Goal: Task Accomplishment & Management: Manage account settings

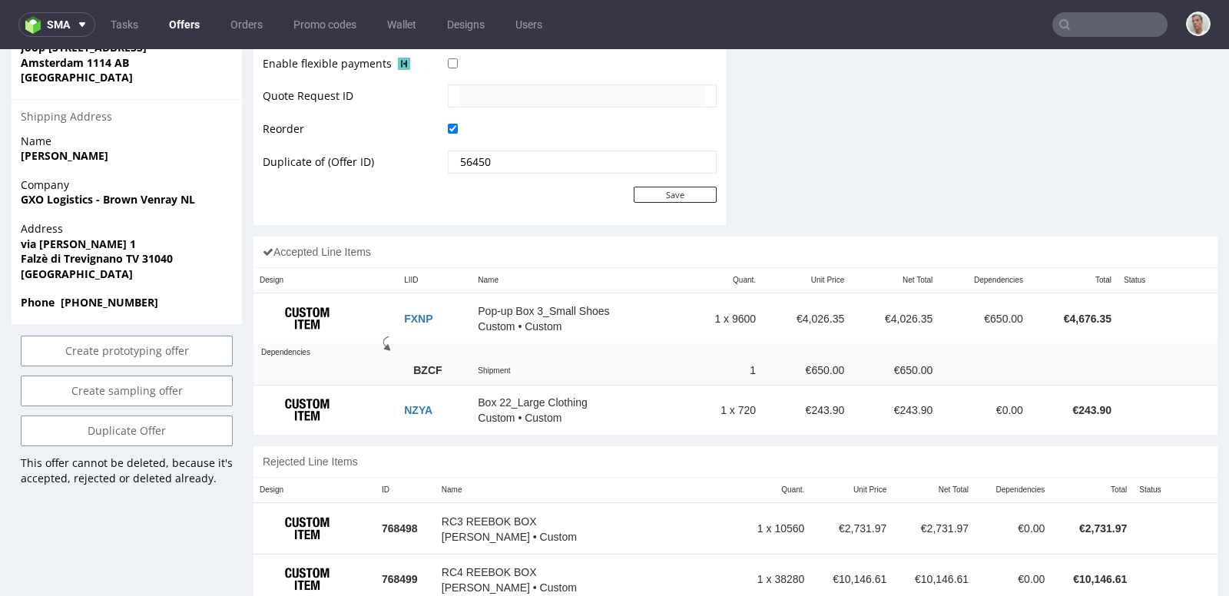
scroll to position [766, 0]
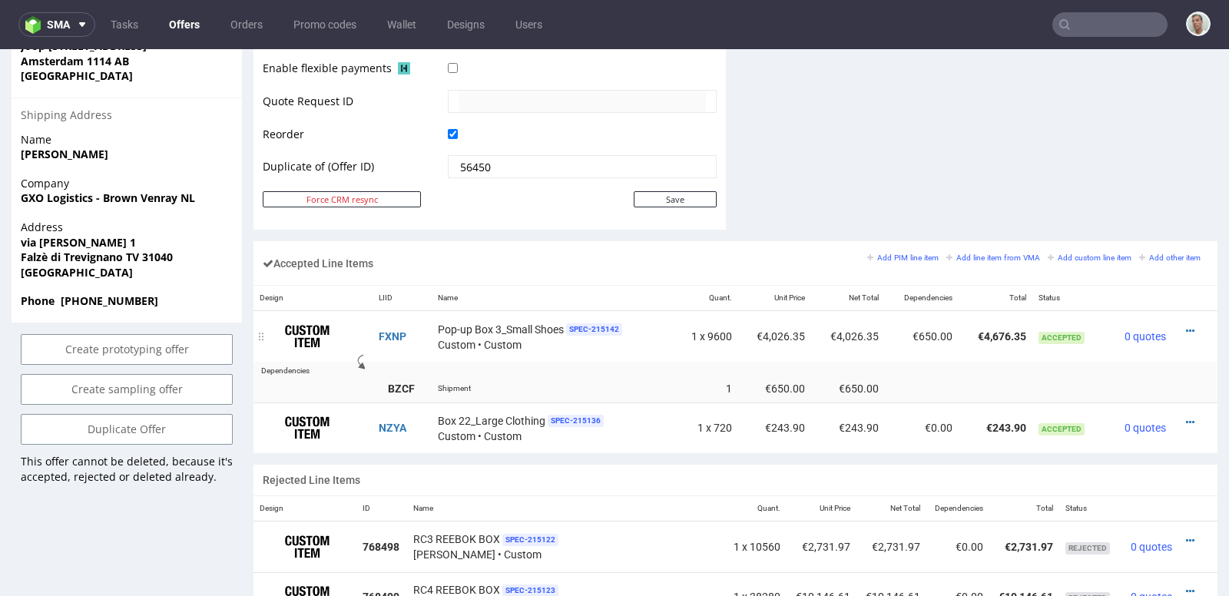
click at [751, 331] on td "€4,026.35" at bounding box center [775, 336] width 74 height 51
click at [1186, 326] on icon at bounding box center [1190, 331] width 8 height 11
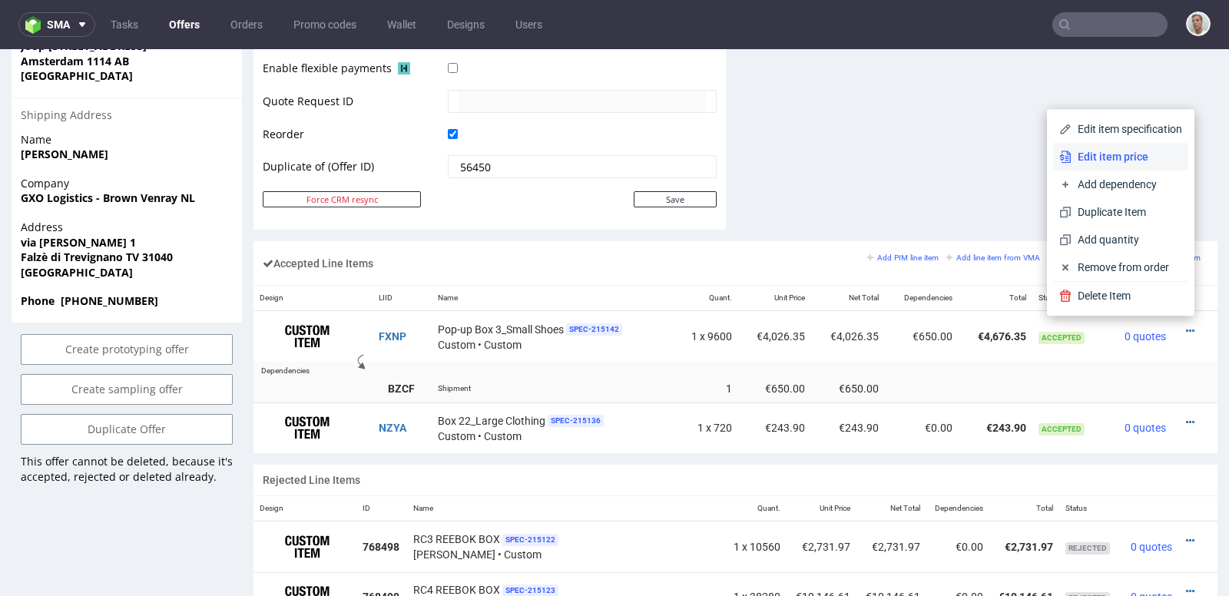
click at [1140, 166] on li "Edit item price" at bounding box center [1120, 157] width 135 height 28
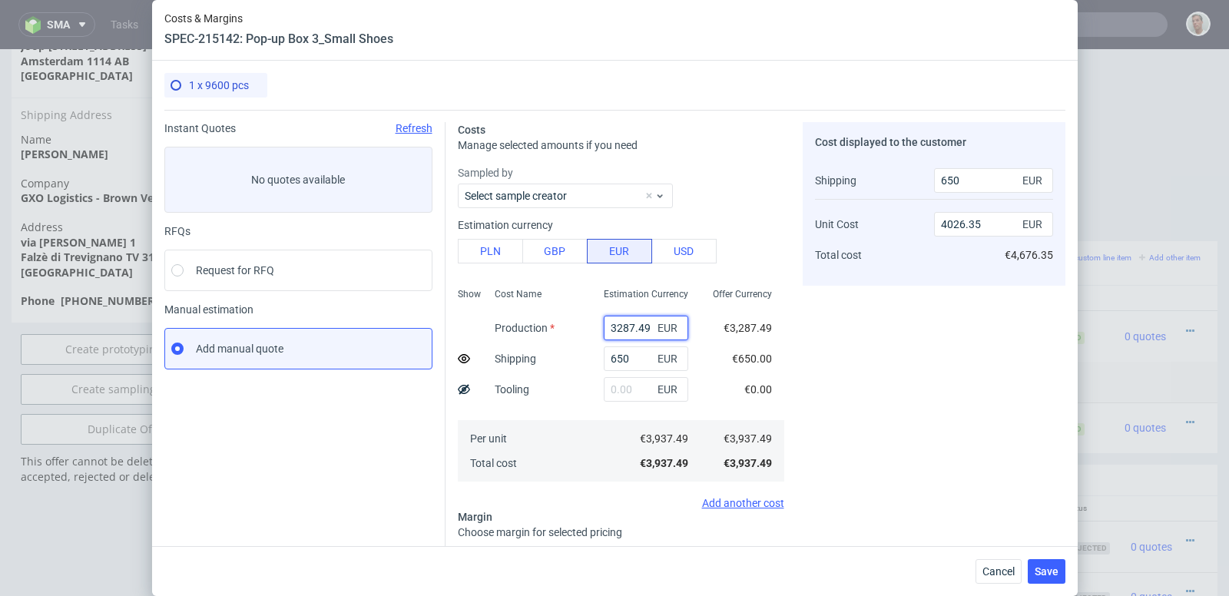
click at [631, 326] on input "3287.49" at bounding box center [646, 328] width 85 height 25
paste input "04"
type input "3287.04"
type input "4025.82"
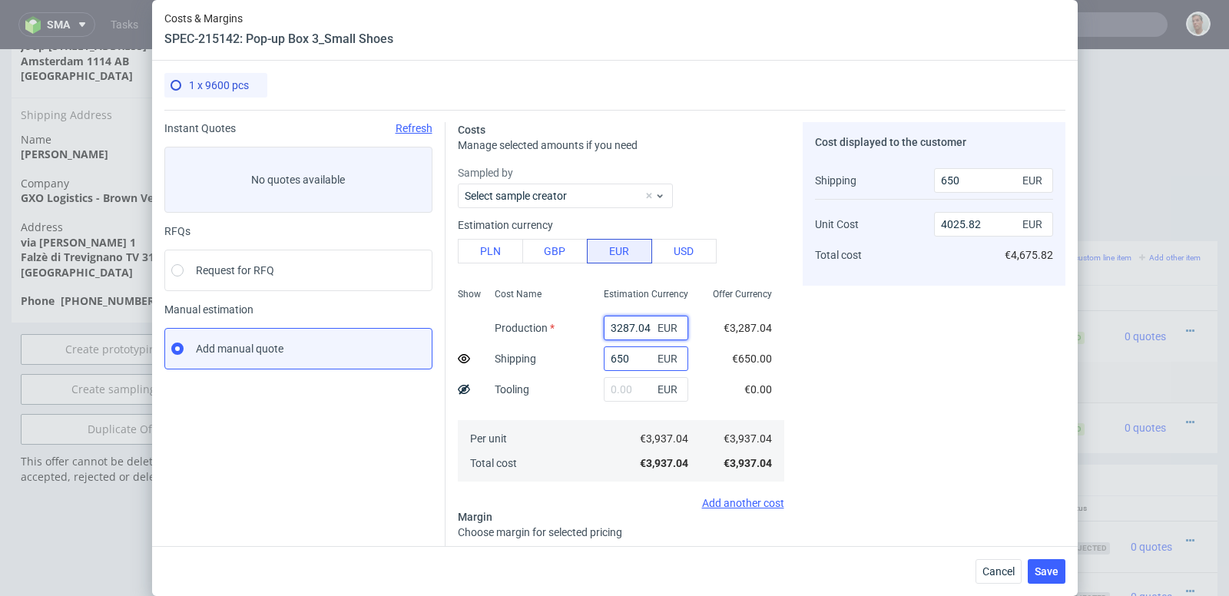
type input "3287.04"
drag, startPoint x: 643, startPoint y: 360, endPoint x: 580, endPoint y: 360, distance: 63.0
click at [580, 360] on div "Show Cost Name Production Shipping Tooling Per unit Total cost Estimation Curre…" at bounding box center [621, 383] width 327 height 203
type input "0"
type input "3903.85"
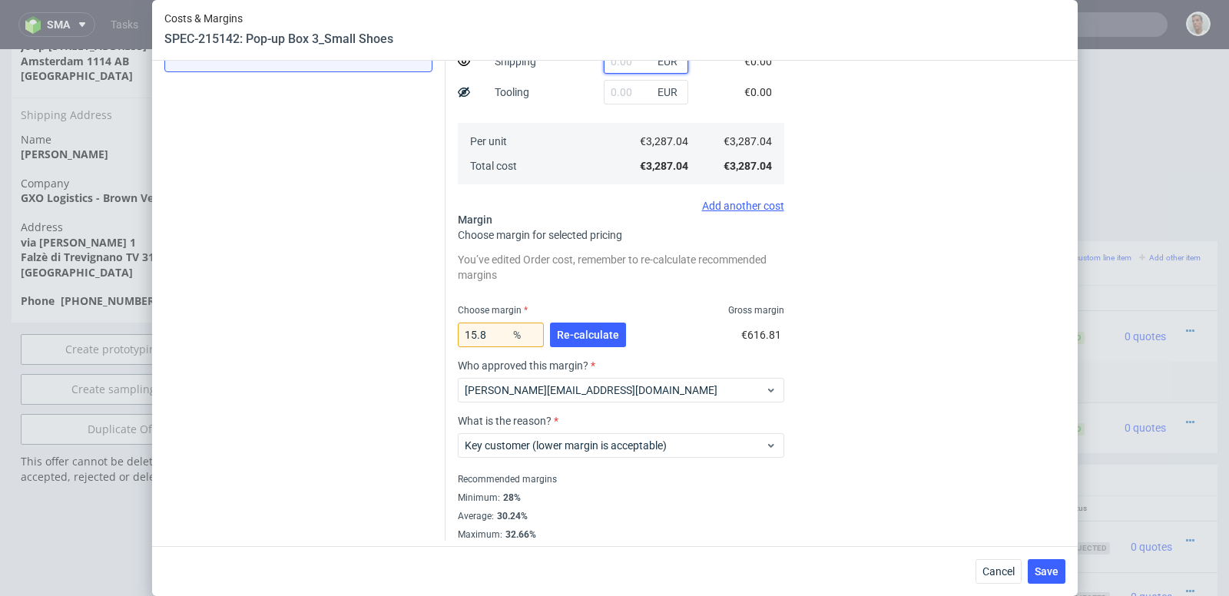
scroll to position [301, 0]
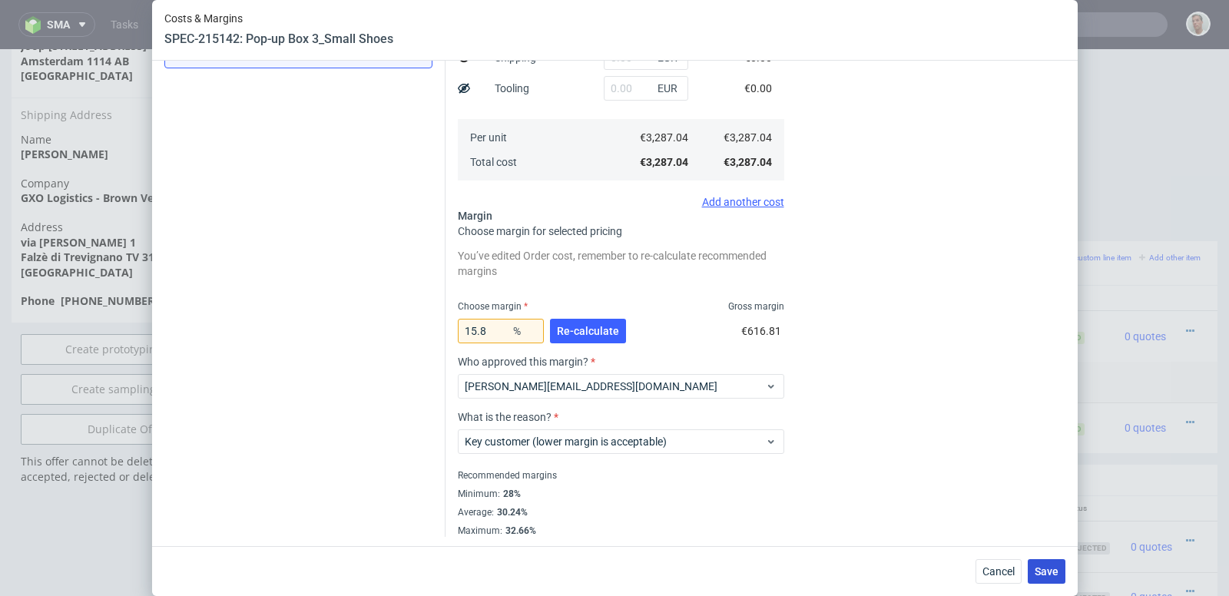
click at [1044, 570] on span "Save" at bounding box center [1047, 571] width 24 height 11
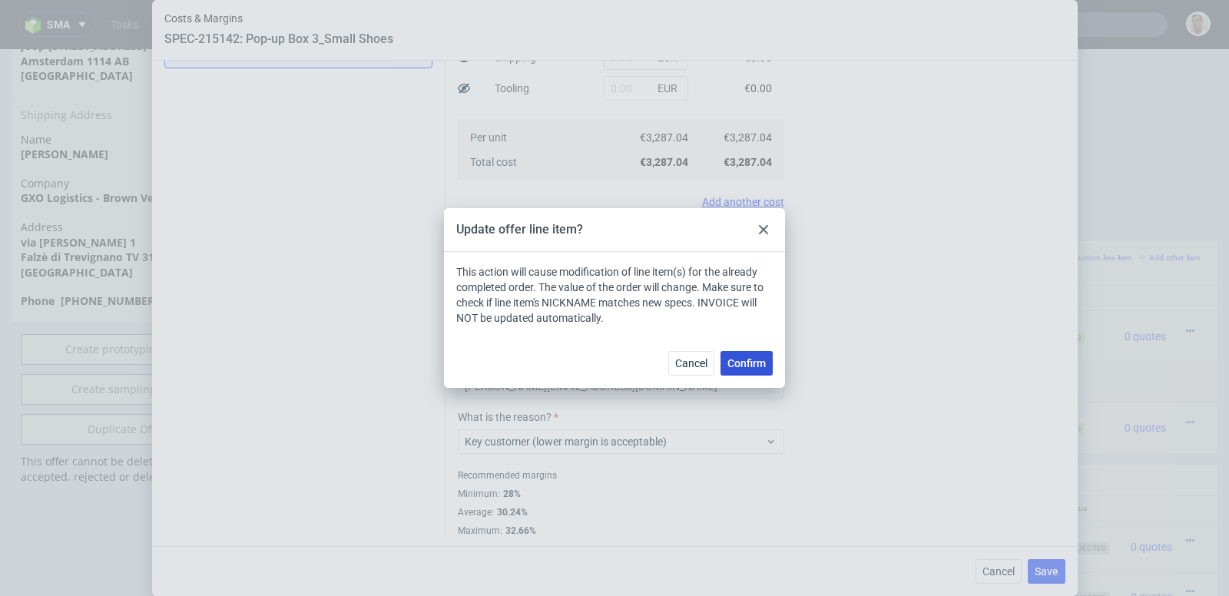
click at [759, 366] on span "Confirm" at bounding box center [747, 363] width 38 height 11
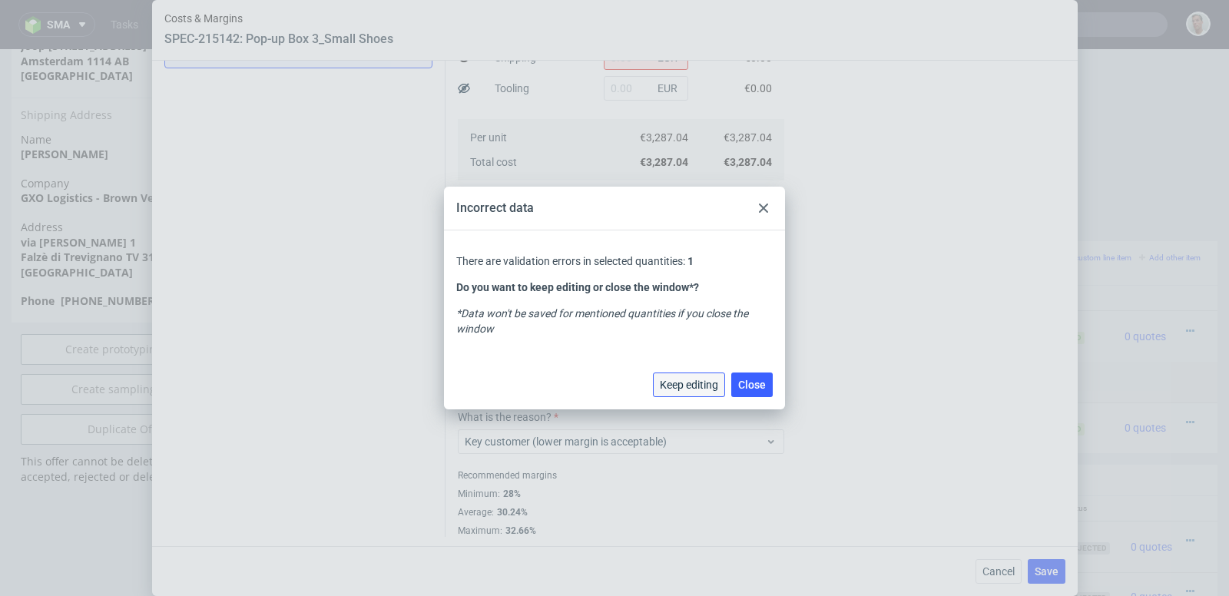
click at [701, 386] on span "Keep editing" at bounding box center [689, 385] width 58 height 11
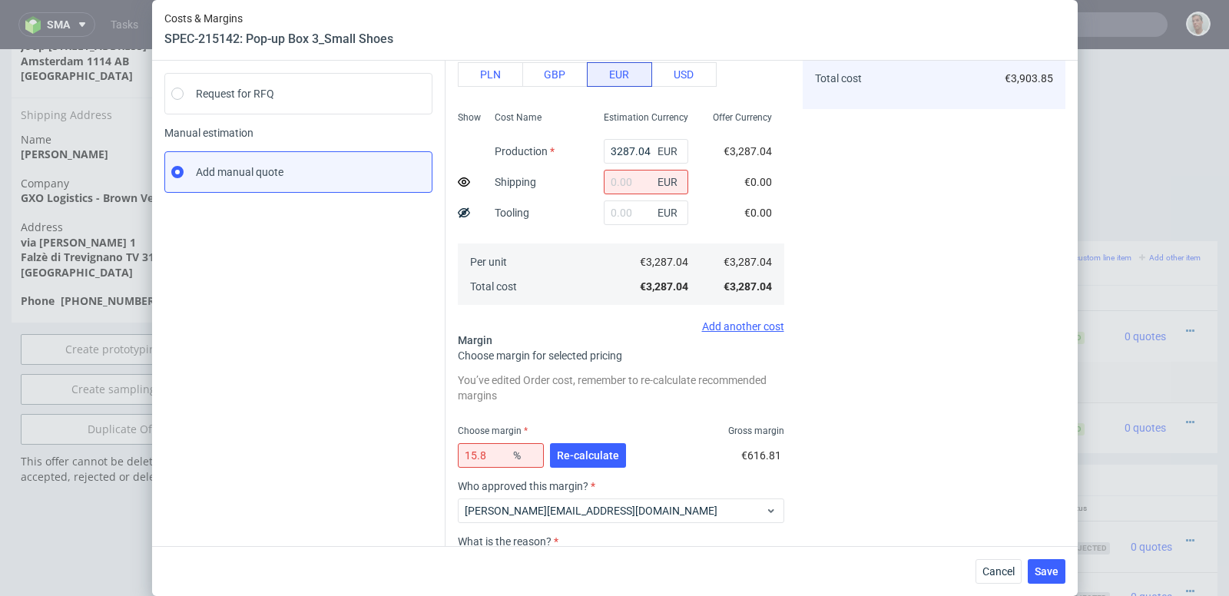
scroll to position [172, 0]
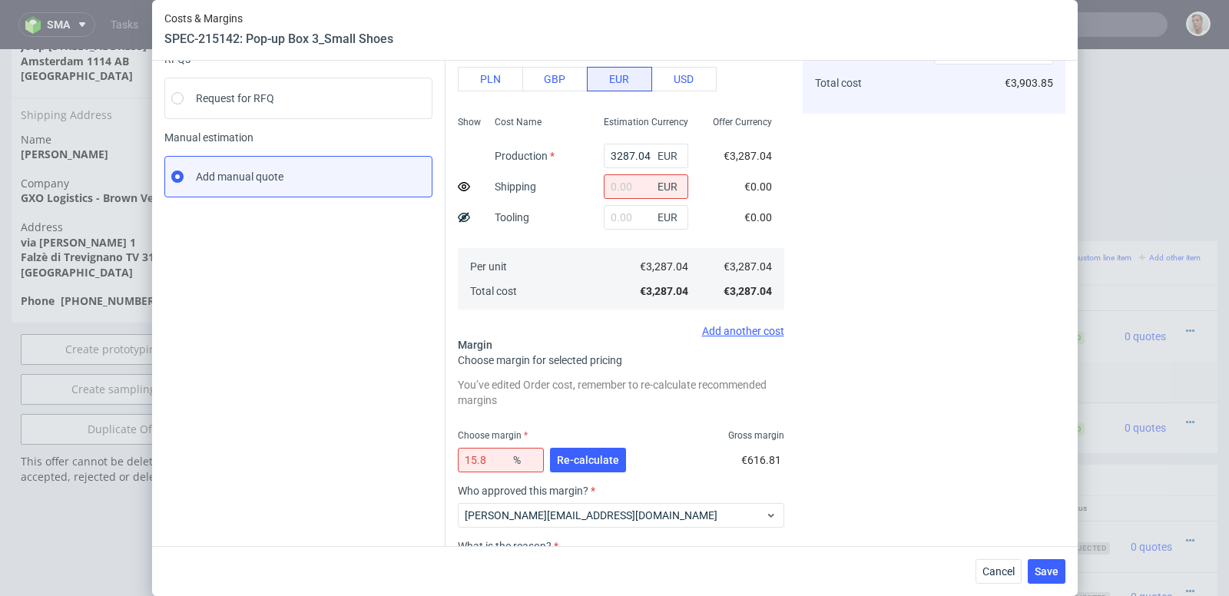
click at [615, 200] on div "EUR" at bounding box center [646, 186] width 109 height 31
click at [618, 187] on input "text" at bounding box center [646, 186] width 85 height 25
type input "0"
click at [623, 202] on div "EUR" at bounding box center [646, 217] width 109 height 31
click at [627, 215] on input "text" at bounding box center [646, 217] width 85 height 25
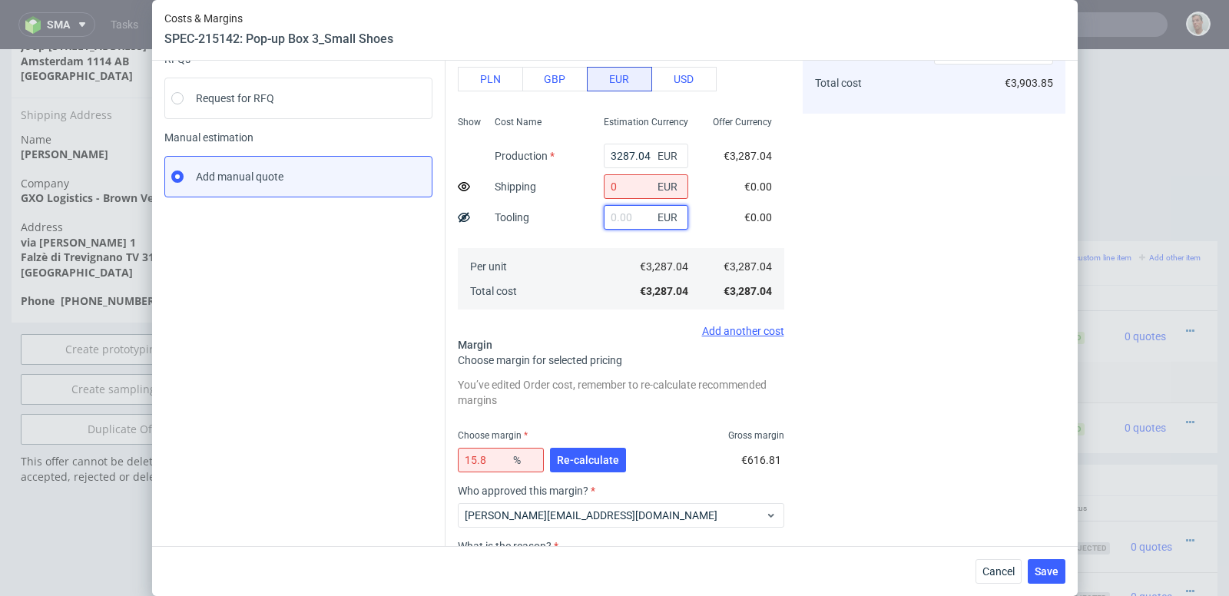
type input "-"
type input "0"
click at [887, 272] on div "Cost displayed to the customer Shipping Unit Cost Total cost 0 EUR 3903.85 EUR …" at bounding box center [934, 308] width 263 height 716
click at [1050, 585] on div "Cancel Save" at bounding box center [615, 571] width 926 height 50
click at [561, 462] on span "Re-calculate" at bounding box center [588, 460] width 62 height 11
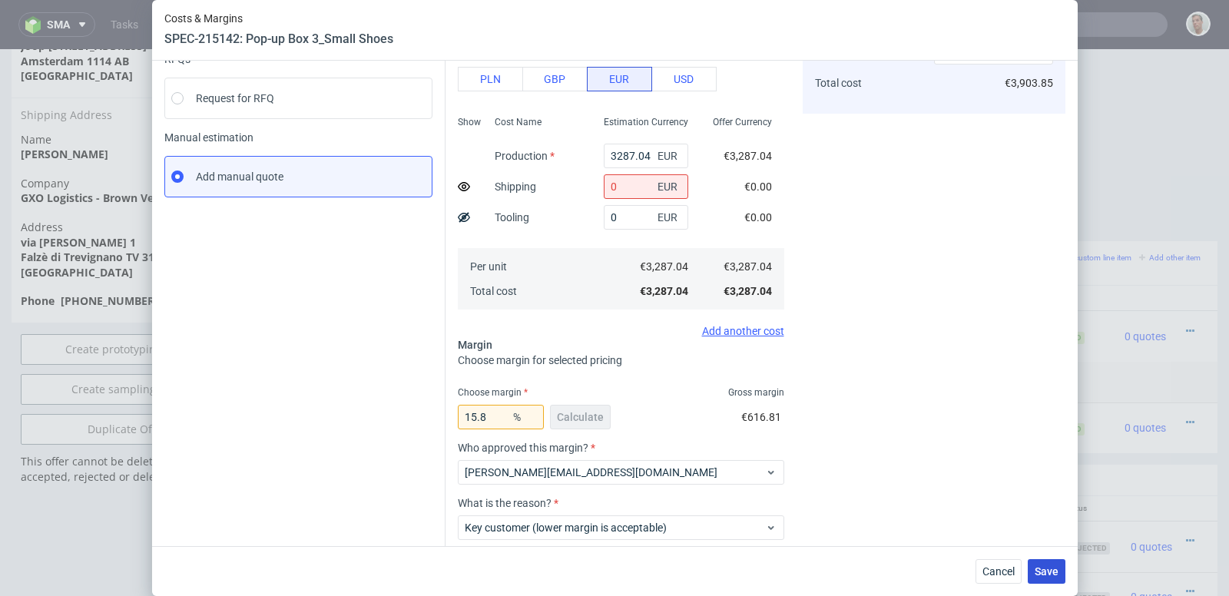
click at [1036, 572] on span "Save" at bounding box center [1047, 571] width 24 height 11
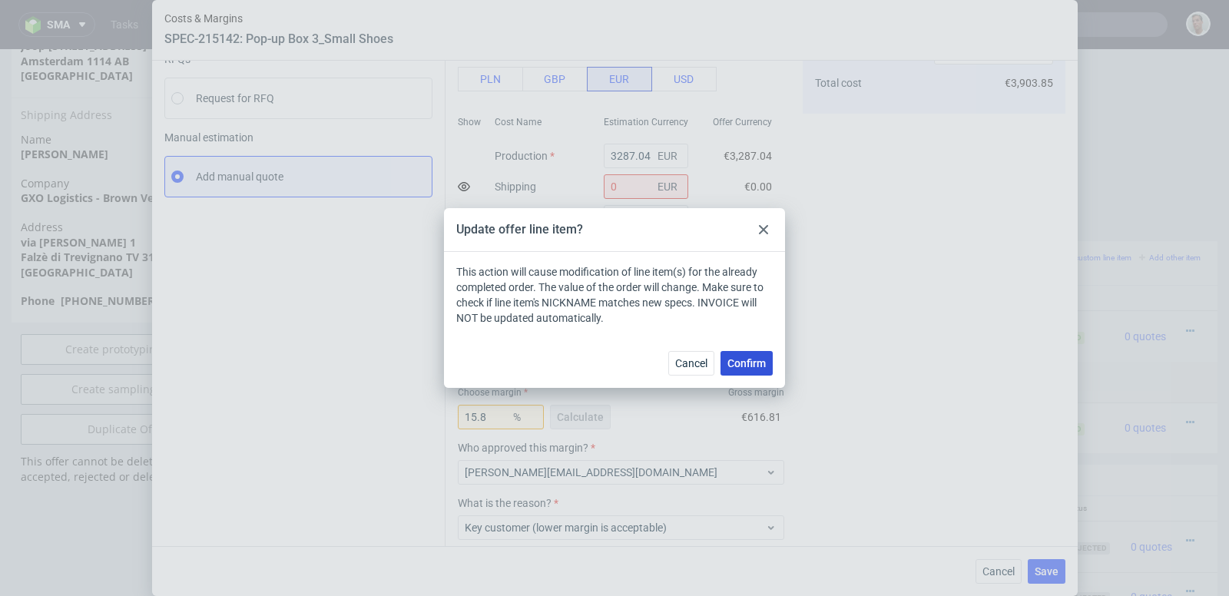
click at [739, 351] on button "Confirm" at bounding box center [747, 363] width 52 height 25
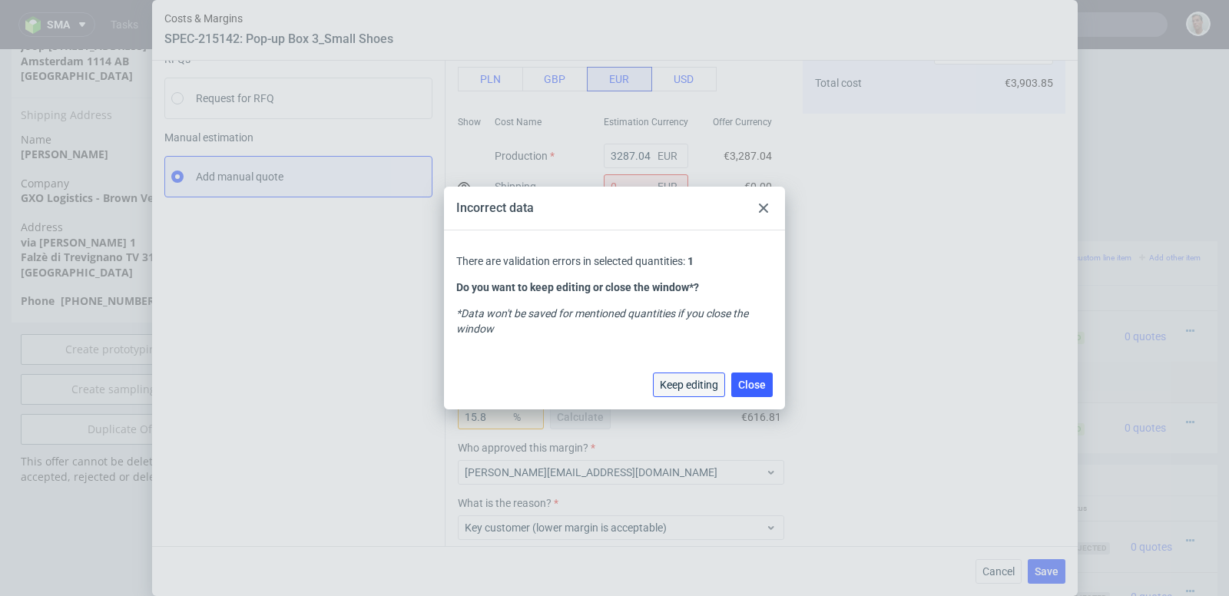
click at [704, 390] on span "Keep editing" at bounding box center [689, 385] width 58 height 11
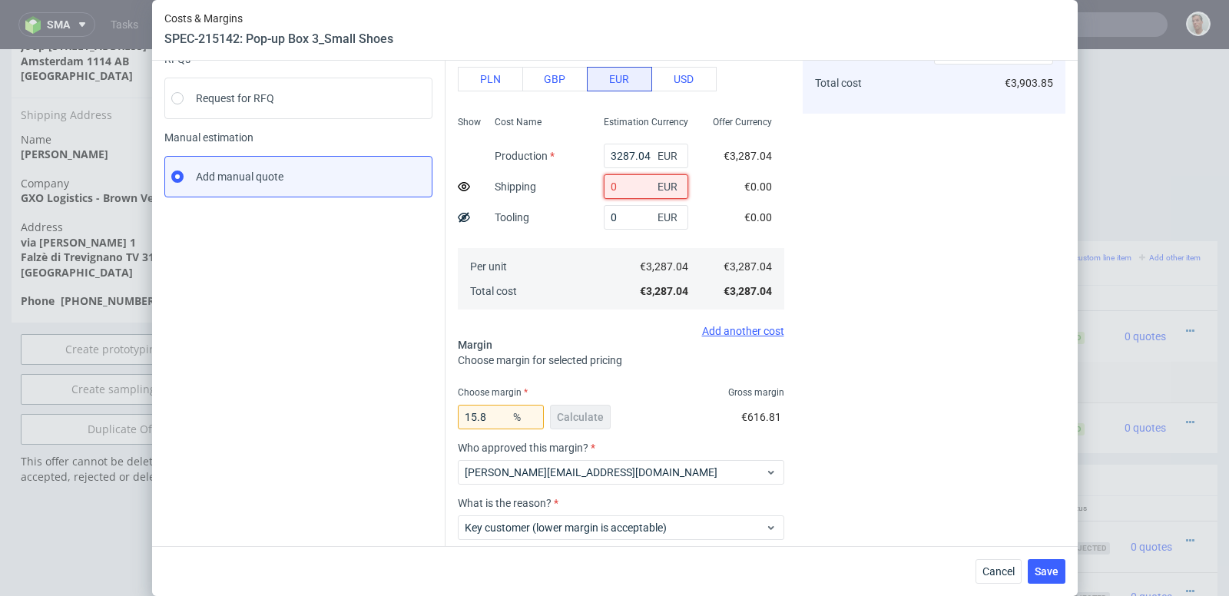
click at [616, 193] on input "0" at bounding box center [646, 186] width 85 height 25
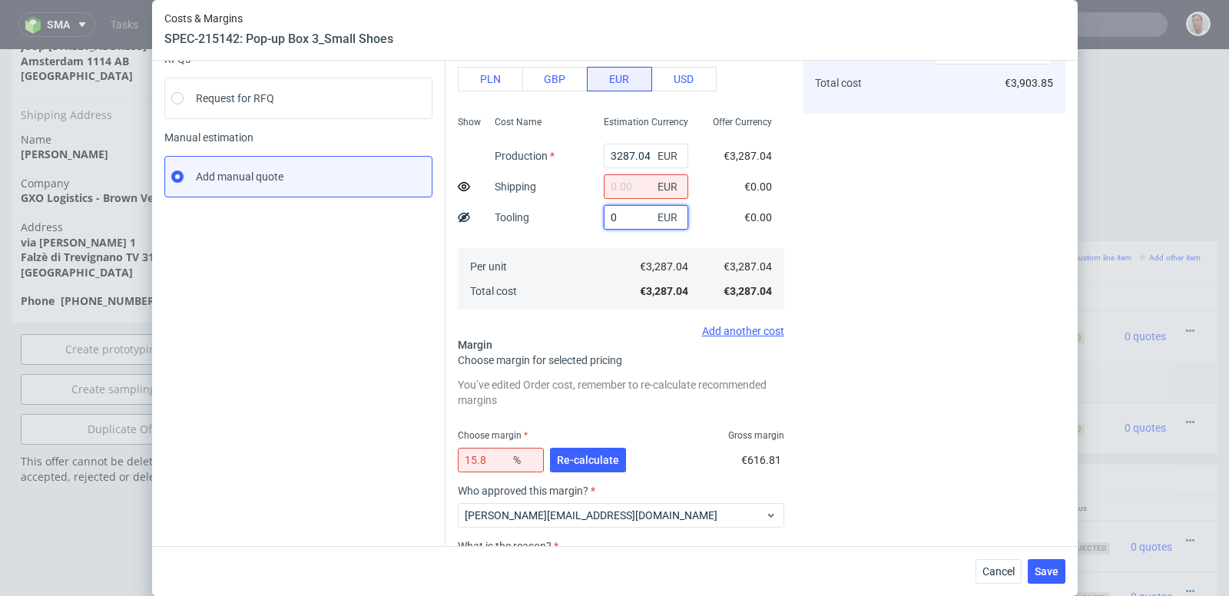
click at [630, 221] on input "0" at bounding box center [646, 217] width 85 height 25
click at [595, 459] on span "Re-calculate" at bounding box center [588, 460] width 62 height 11
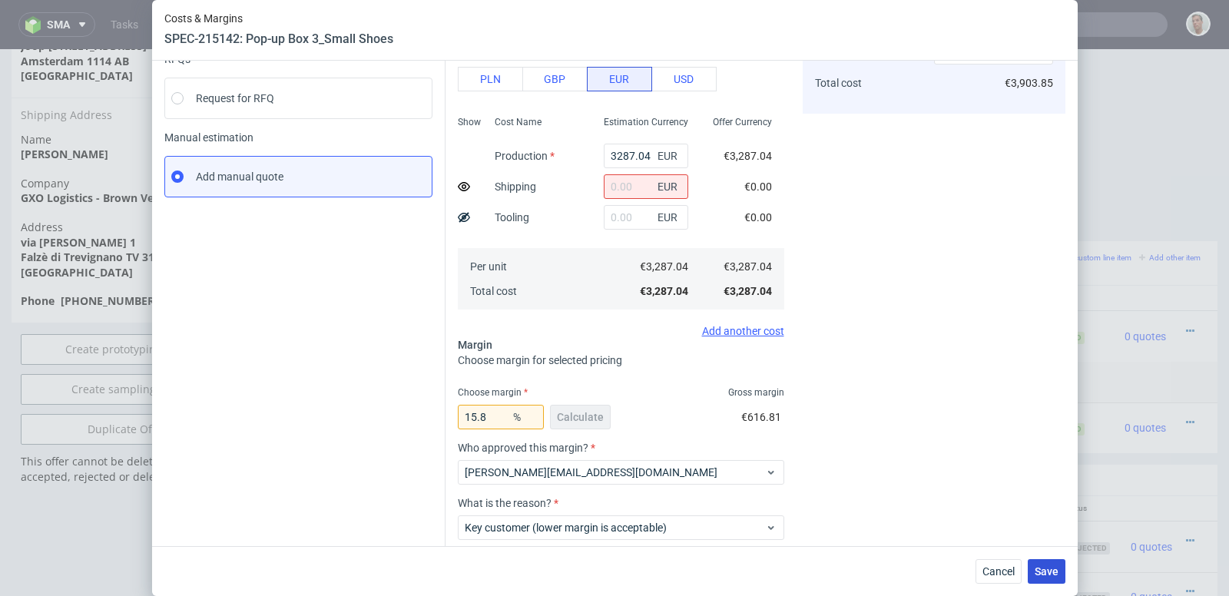
click at [1047, 570] on span "Save" at bounding box center [1047, 571] width 24 height 11
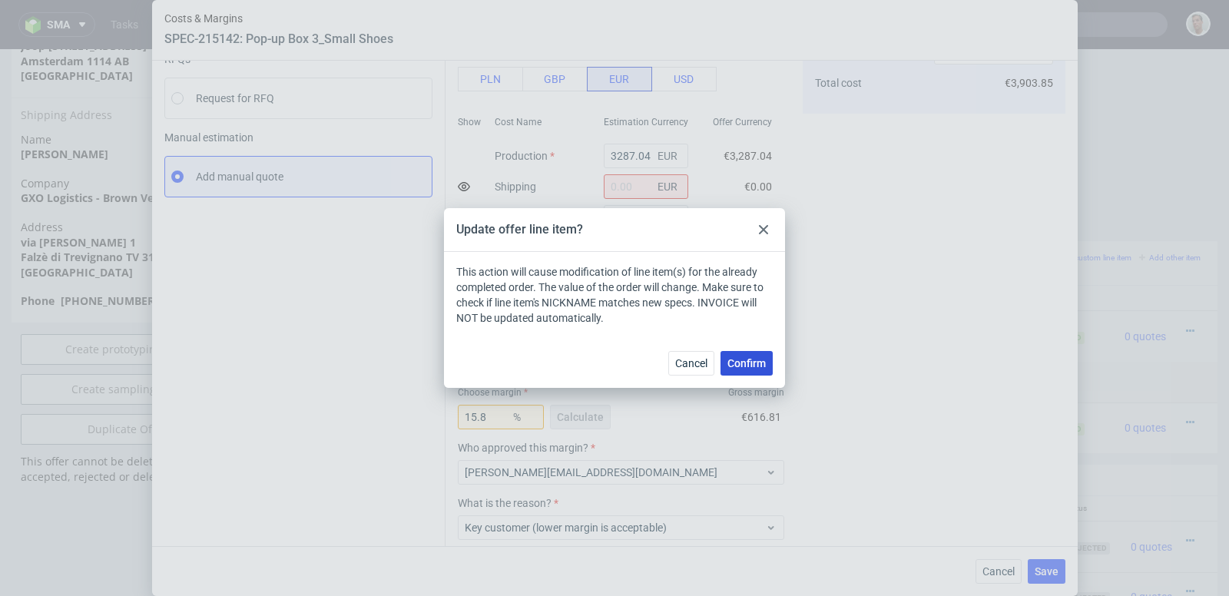
click at [746, 365] on span "Confirm" at bounding box center [747, 363] width 38 height 11
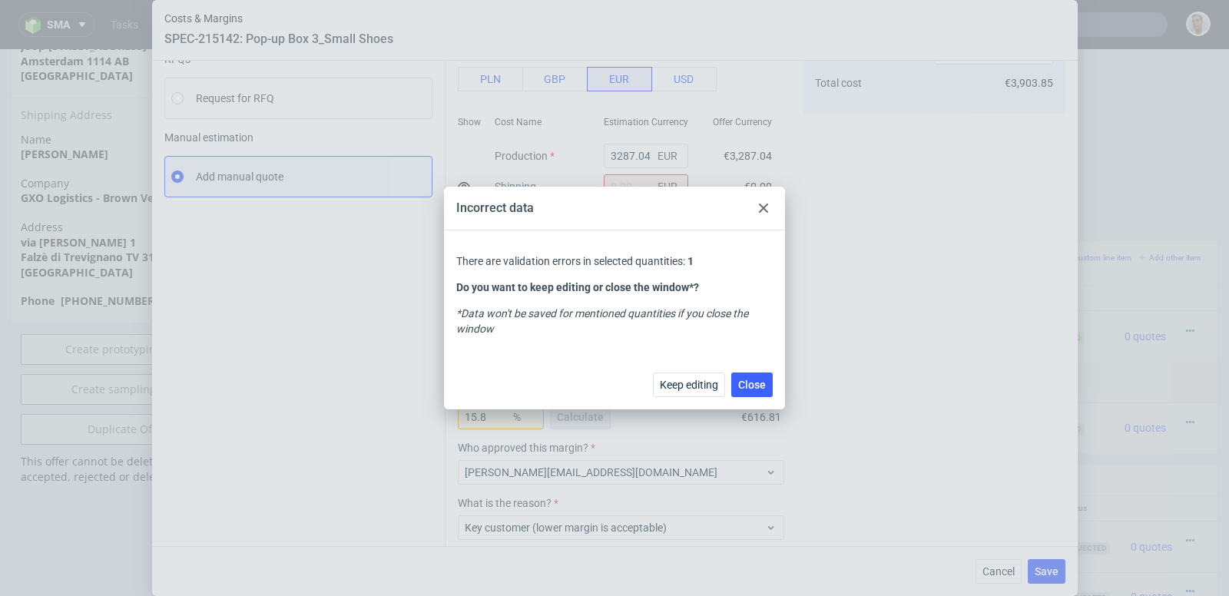
click at [766, 204] on icon at bounding box center [763, 208] width 9 height 9
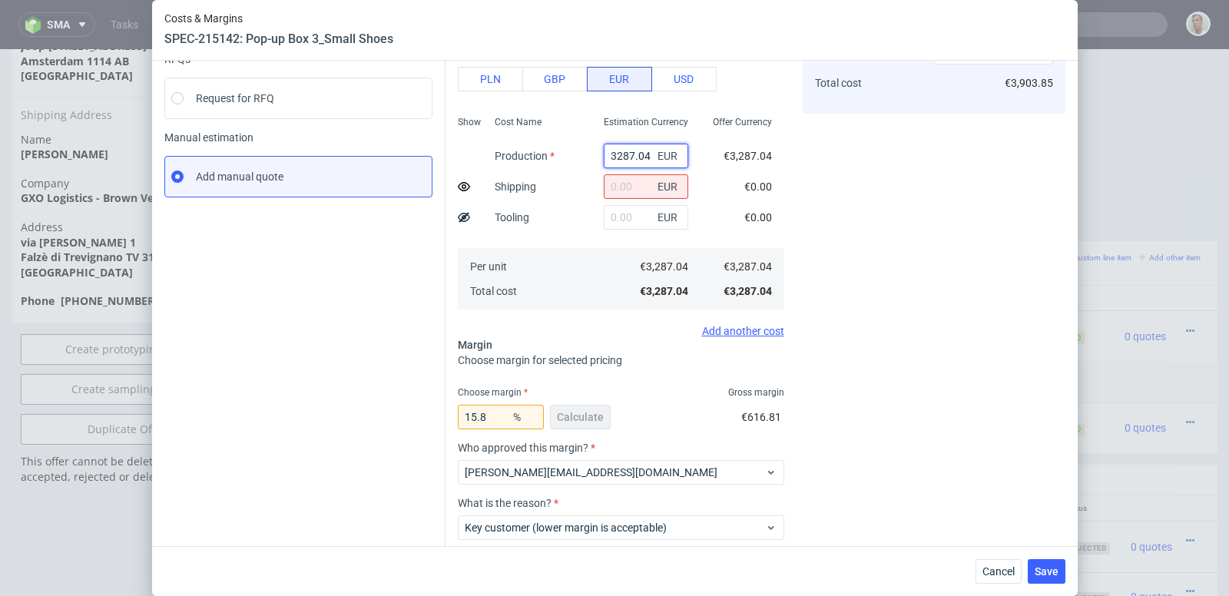
click at [645, 154] on input "3287.04" at bounding box center [646, 156] width 85 height 25
type input "0"
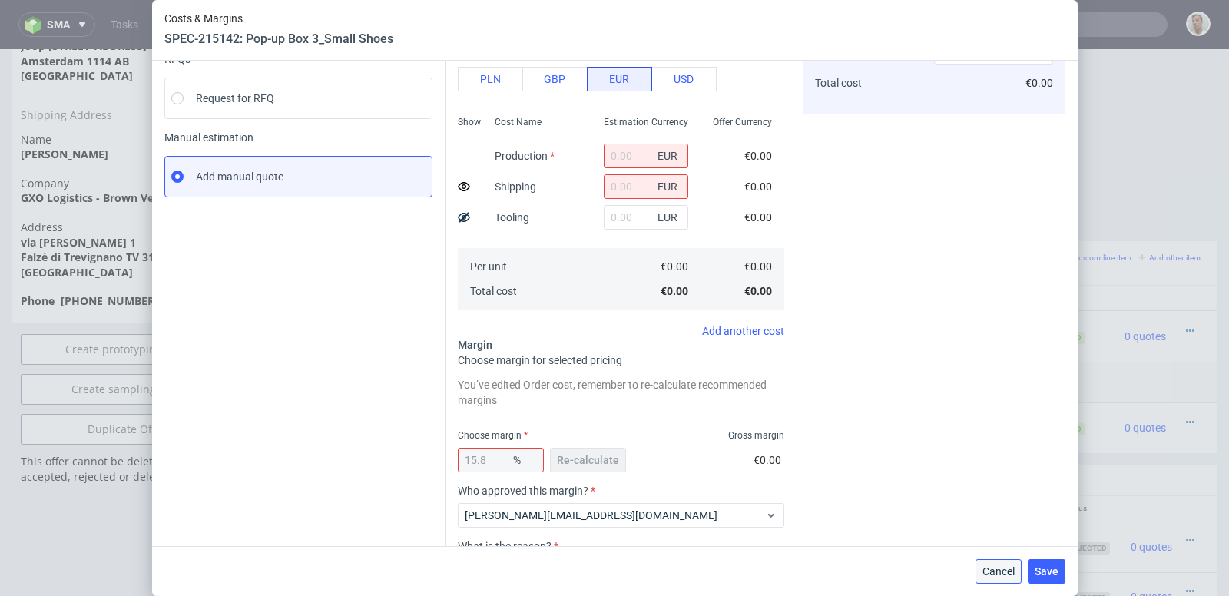
click at [1000, 570] on span "Cancel" at bounding box center [999, 571] width 32 height 11
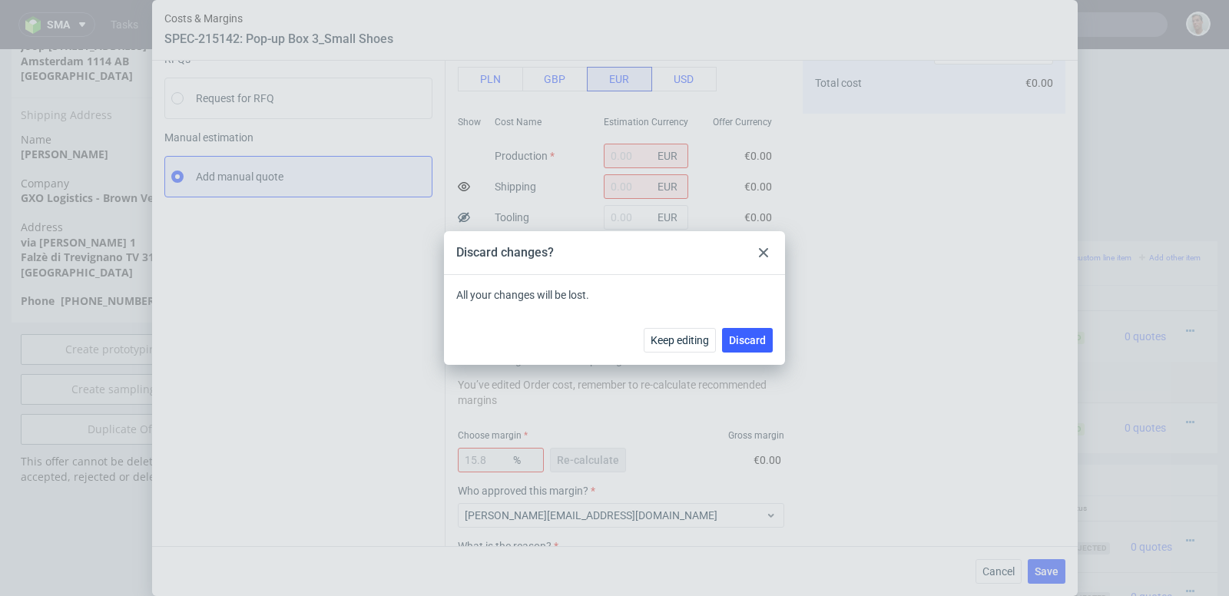
click at [752, 353] on div "Keep editing Discard" at bounding box center [614, 340] width 341 height 50
click at [748, 329] on button "Discard" at bounding box center [747, 340] width 51 height 25
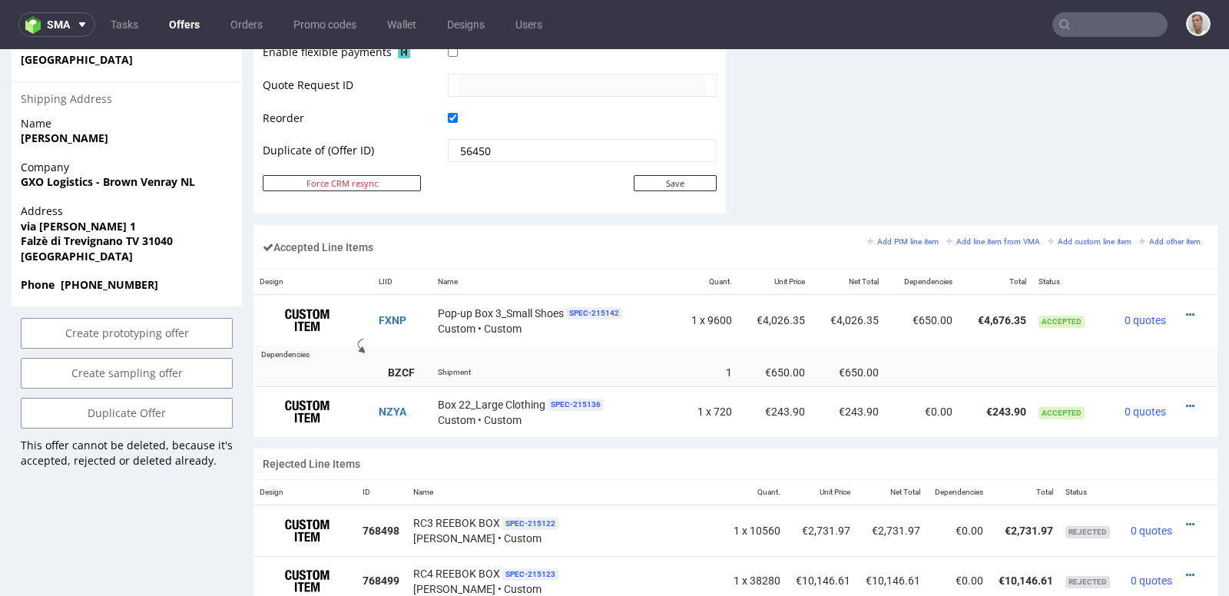
scroll to position [781, 0]
click at [1067, 239] on small "Add custom line item" at bounding box center [1090, 243] width 84 height 8
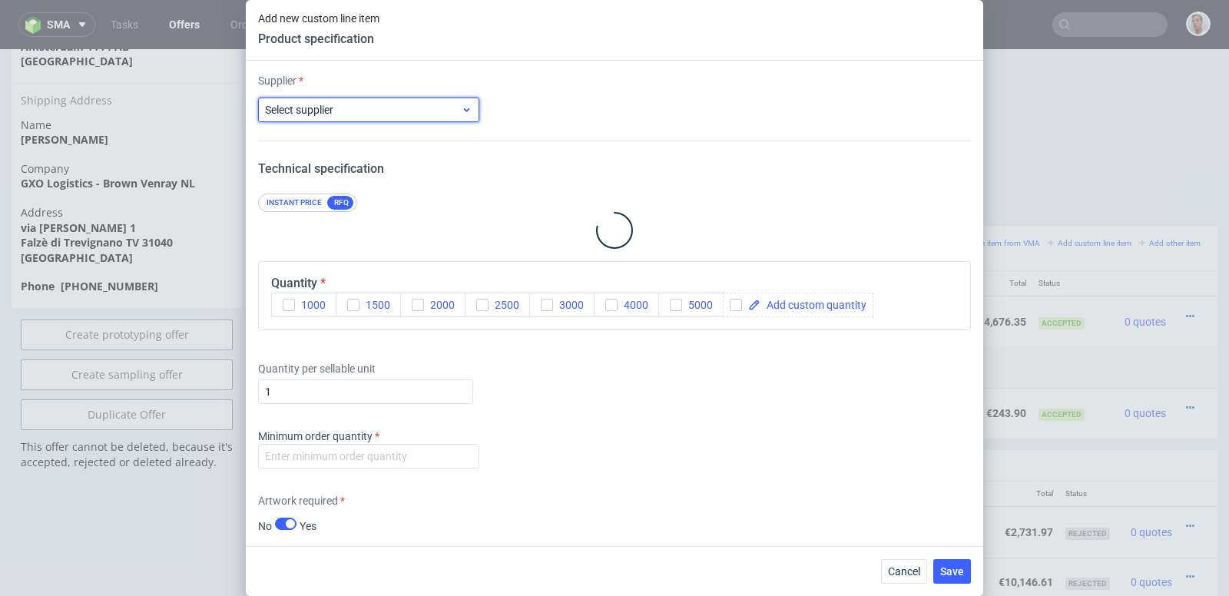
click at [376, 108] on span "Select supplier" at bounding box center [363, 109] width 196 height 15
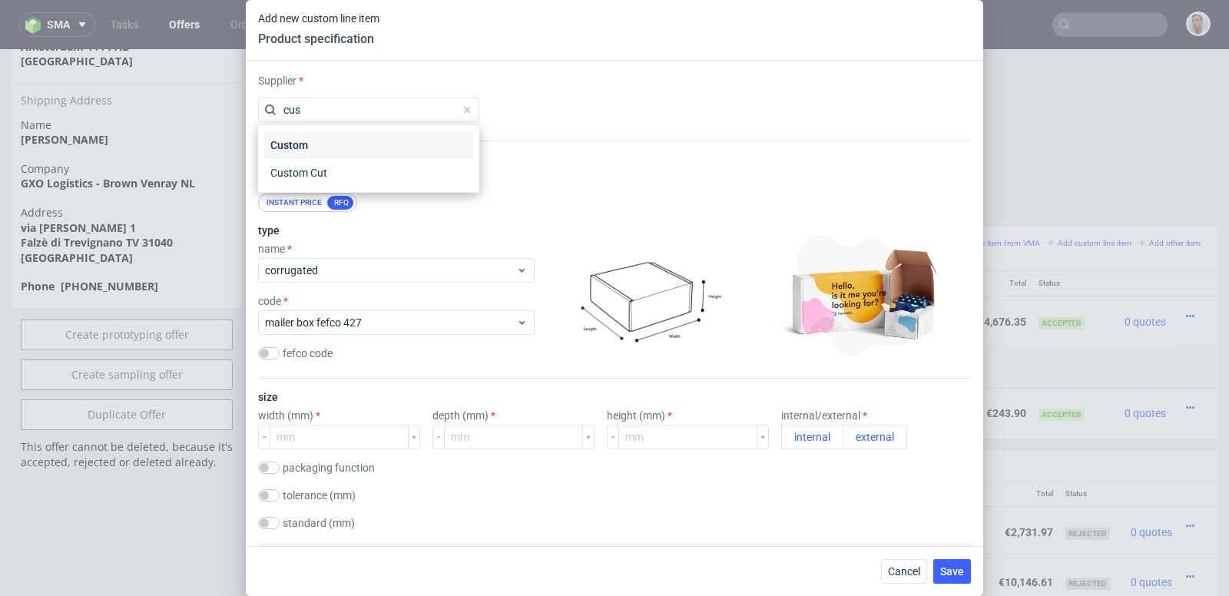
type input "cus"
click at [378, 135] on div "Custom" at bounding box center [368, 145] width 209 height 28
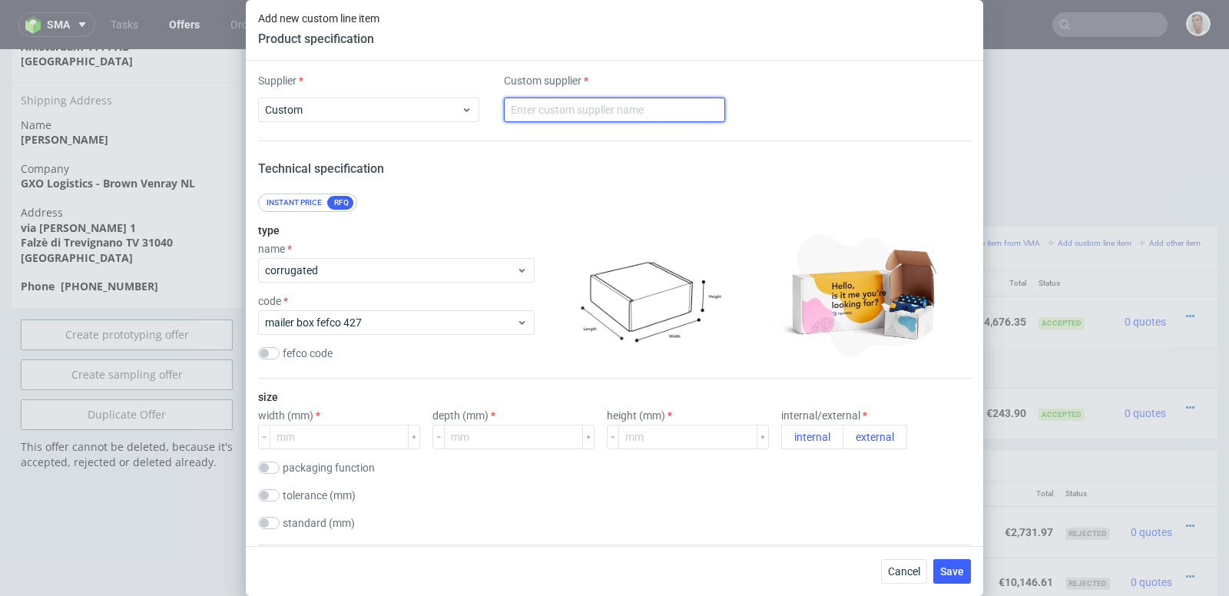
click at [552, 107] on input "text" at bounding box center [614, 110] width 221 height 25
type input "custom"
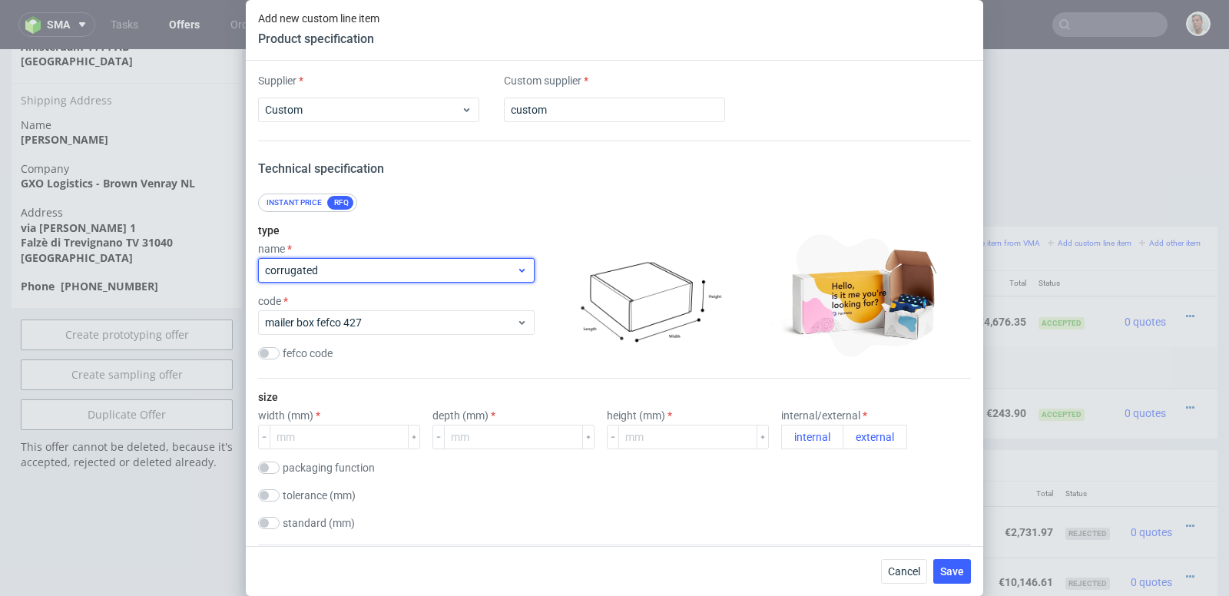
click at [449, 270] on span "corrugated" at bounding box center [390, 270] width 251 height 15
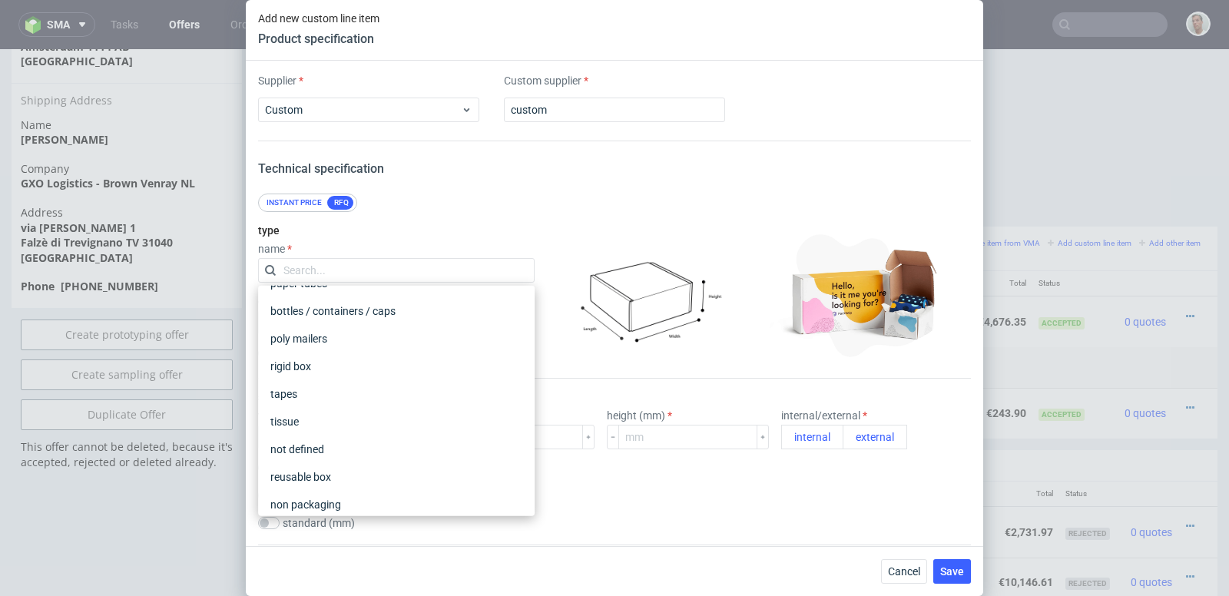
scroll to position [279, 0]
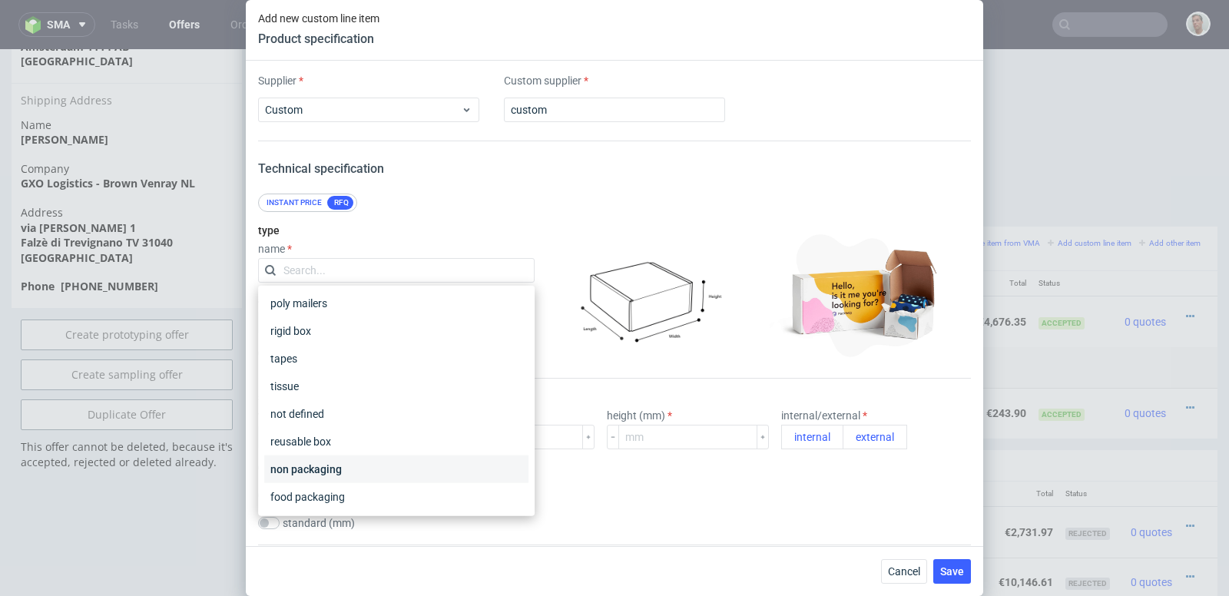
click at [387, 459] on div "non packaging" at bounding box center [396, 470] width 264 height 28
checkbox input "false"
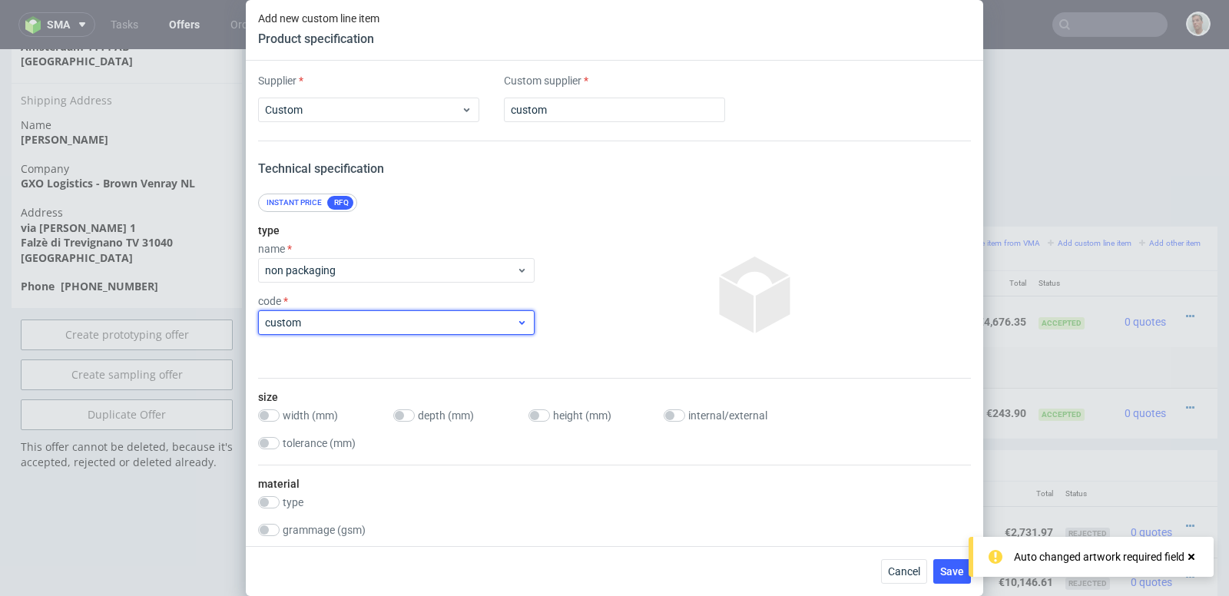
click at [493, 323] on span "custom" at bounding box center [390, 322] width 251 height 15
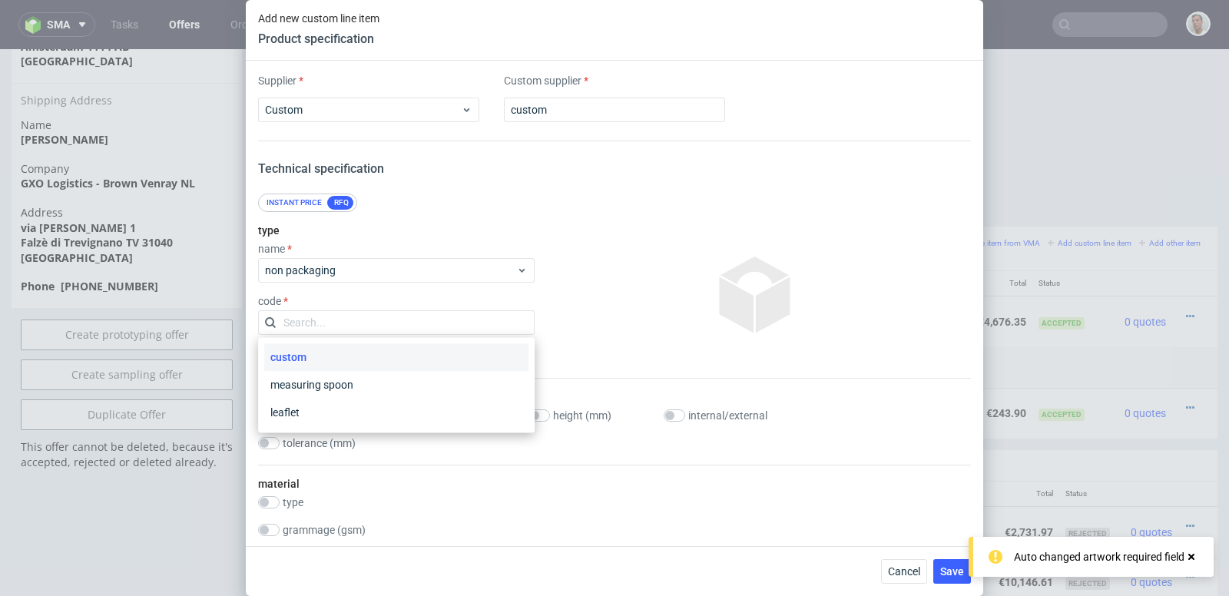
click at [588, 303] on div at bounding box center [756, 295] width 430 height 154
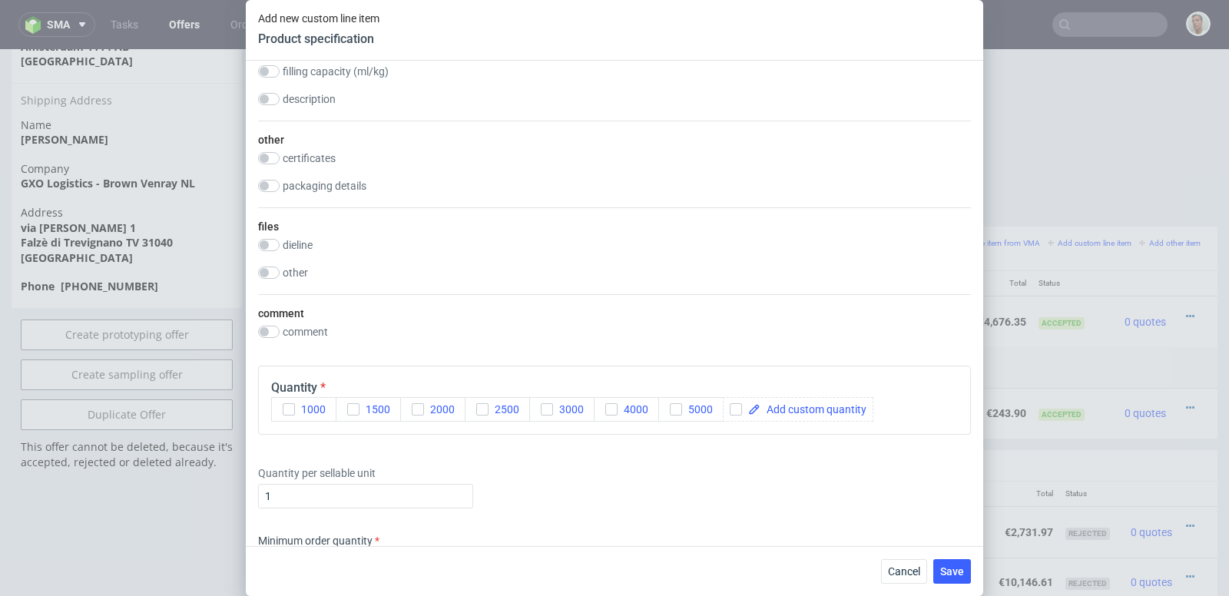
scroll to position [894, 0]
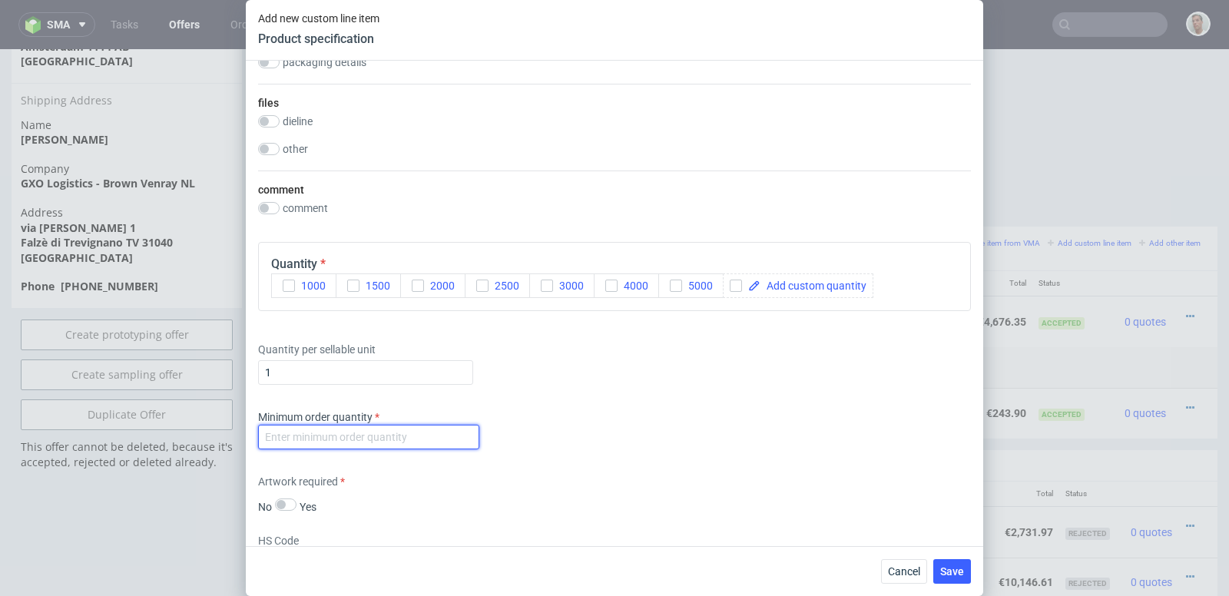
click at [405, 434] on input "number" at bounding box center [368, 437] width 221 height 25
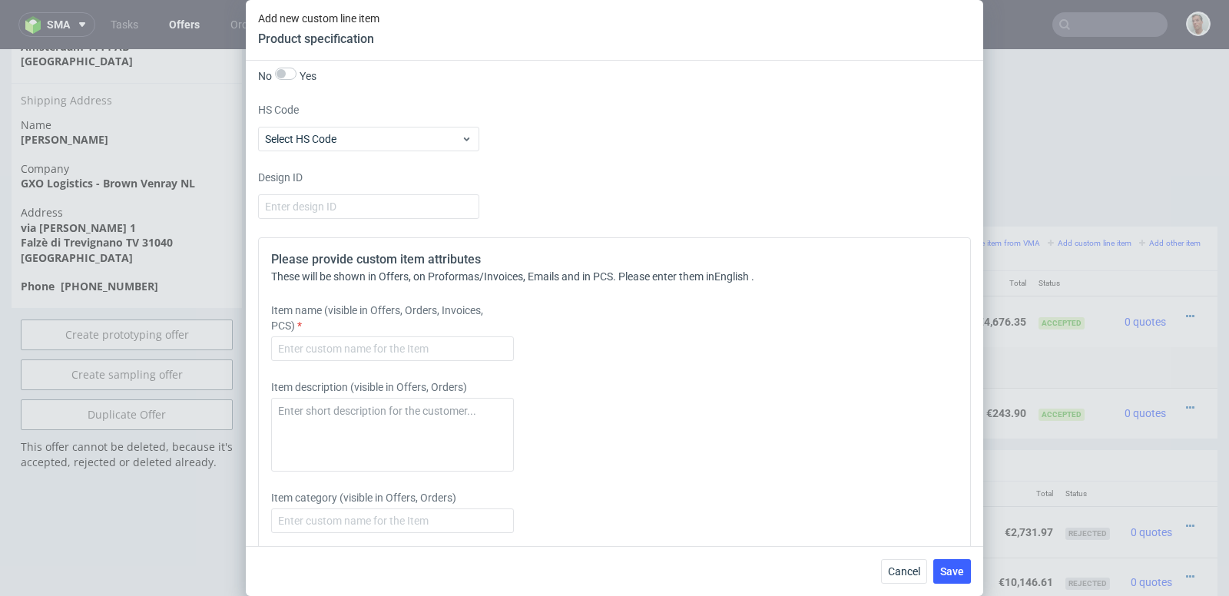
scroll to position [1368, 0]
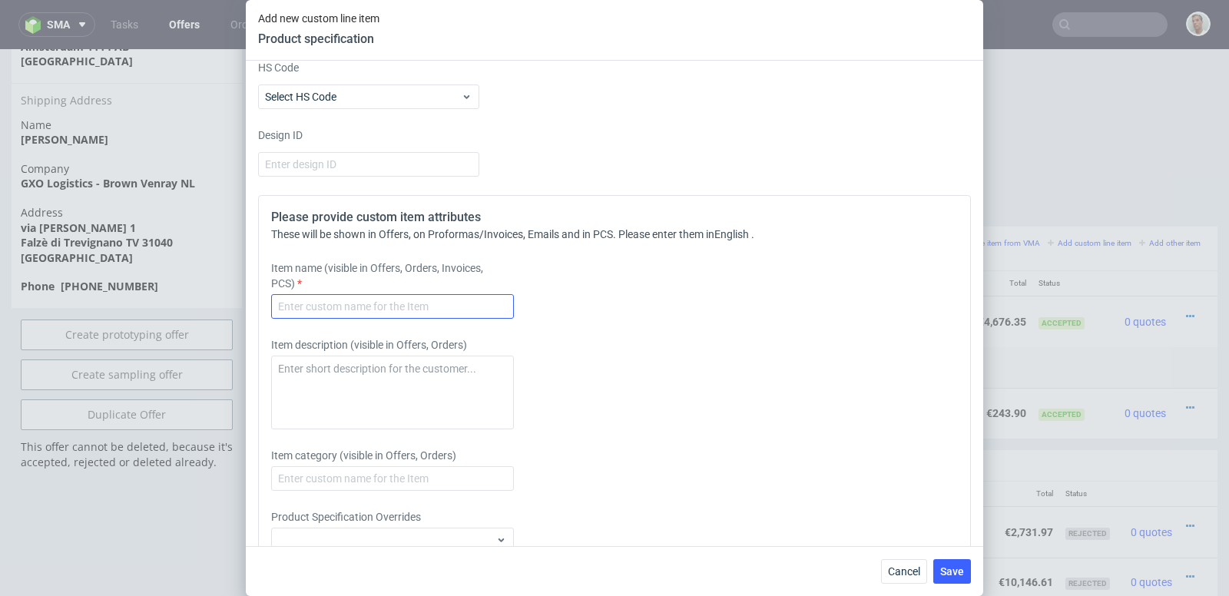
type input "1"
click at [472, 302] on input "text" at bounding box center [392, 306] width 243 height 25
type input "Transport"
click at [339, 363] on textarea at bounding box center [392, 393] width 243 height 74
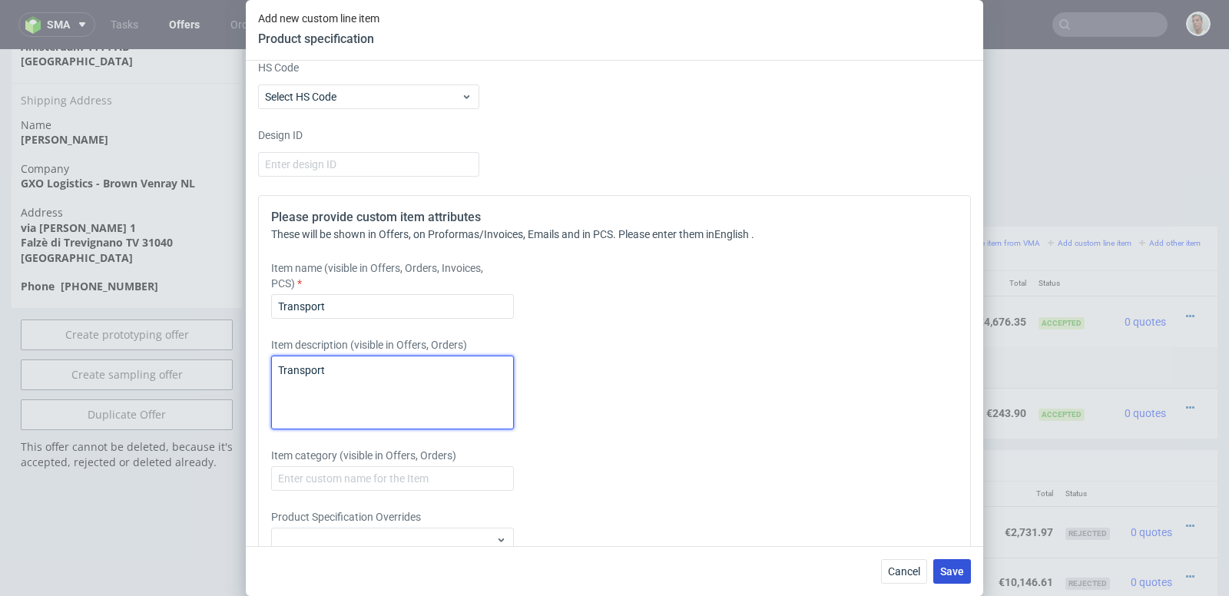
type textarea "Transport"
click at [954, 571] on span "Save" at bounding box center [952, 571] width 24 height 11
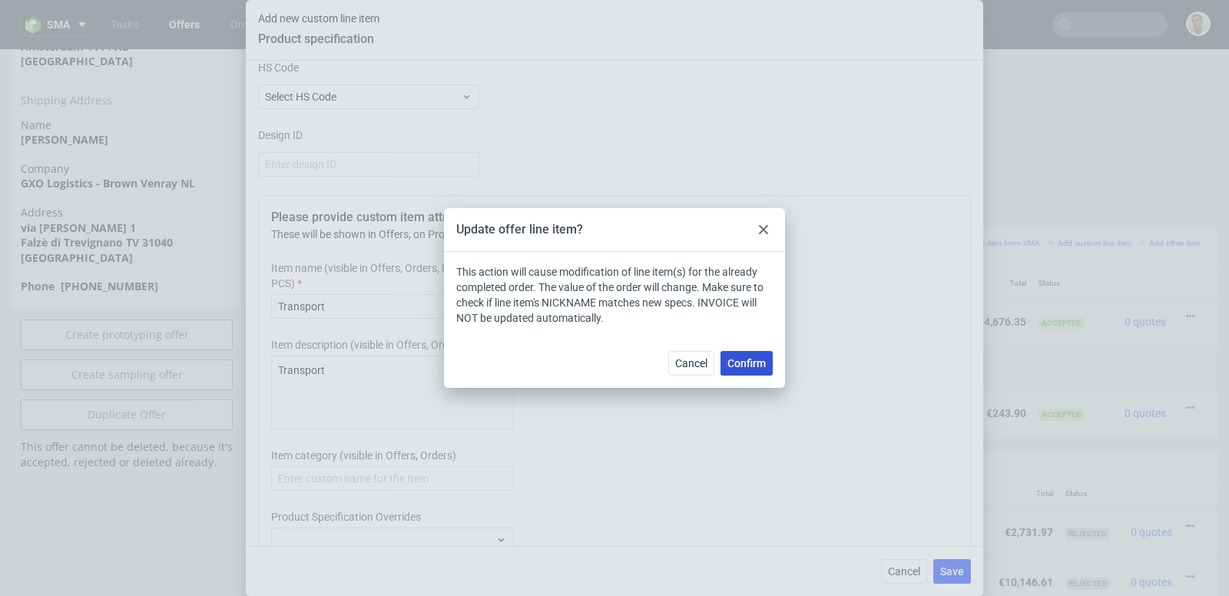
click at [751, 364] on span "Confirm" at bounding box center [747, 363] width 38 height 11
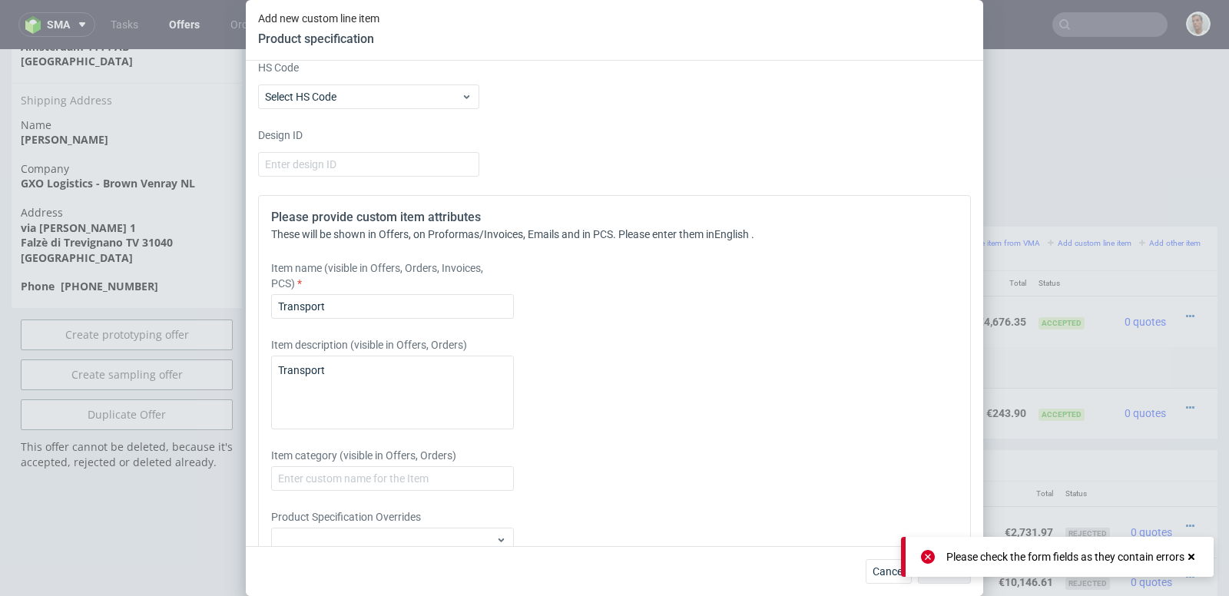
click at [744, 367] on div "Item description (visible in Offers, Orders) Transport" at bounding box center [526, 383] width 510 height 92
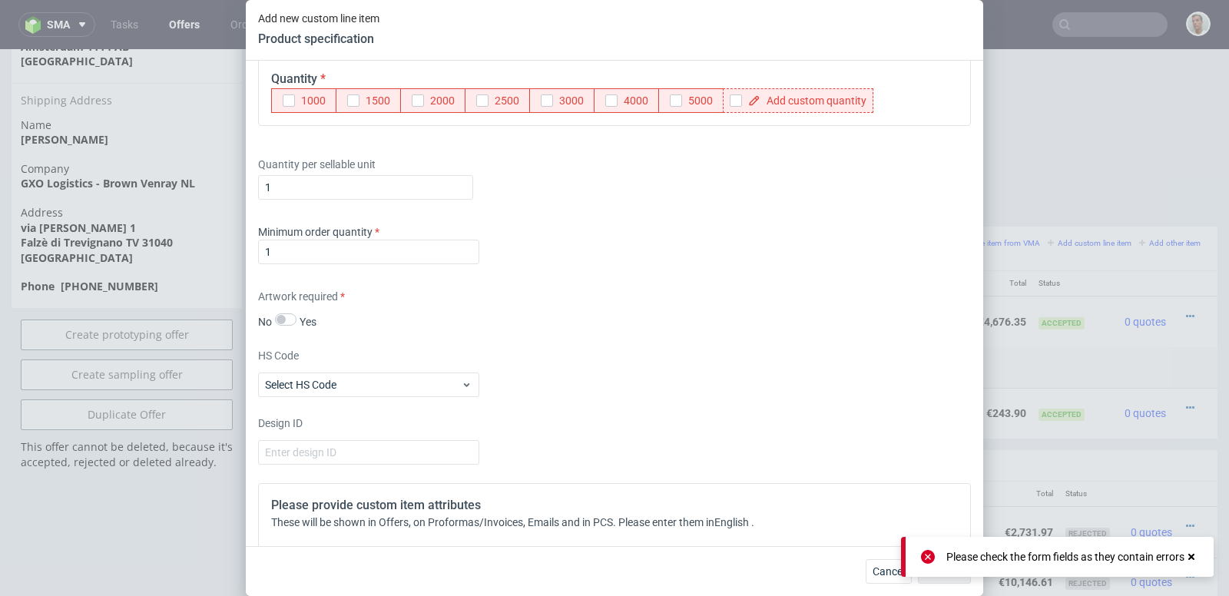
scroll to position [1056, 0]
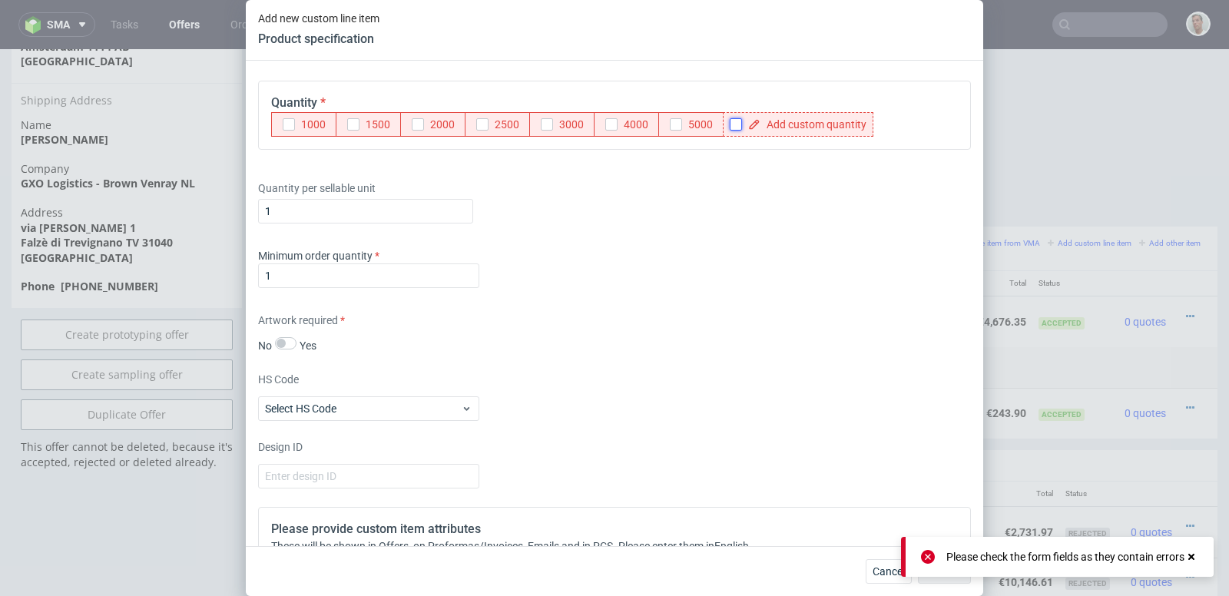
click at [741, 124] on input "checkbox" at bounding box center [736, 124] width 12 height 12
checkbox input "true"
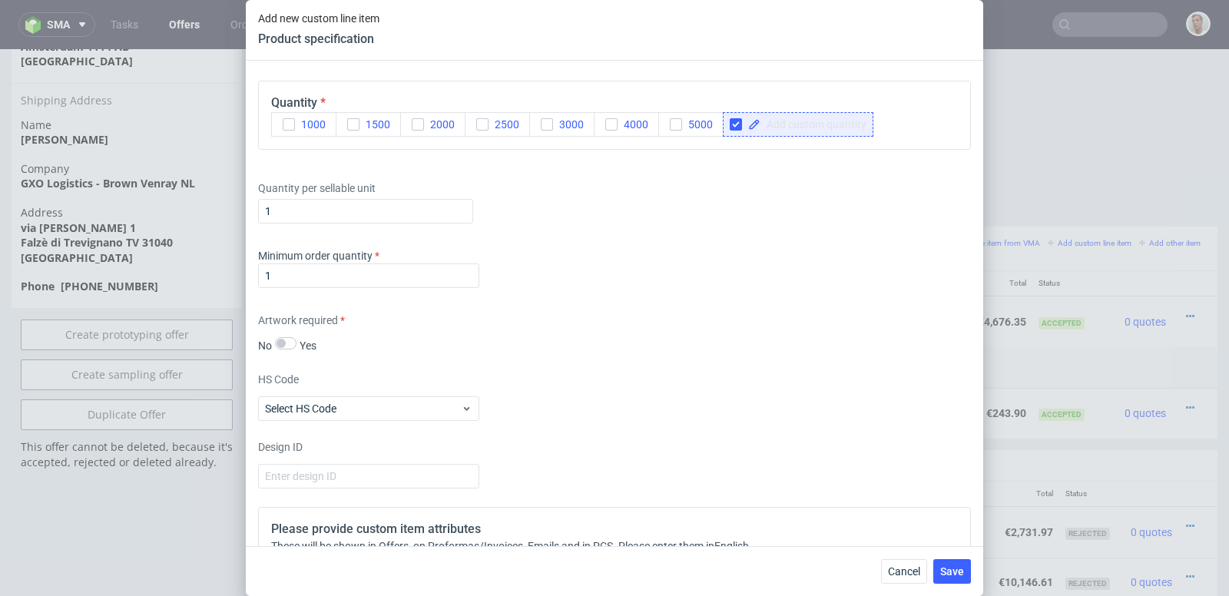
click at [787, 125] on span at bounding box center [814, 124] width 106 height 11
checkbox input "true"
click at [960, 571] on span "Save" at bounding box center [952, 571] width 24 height 11
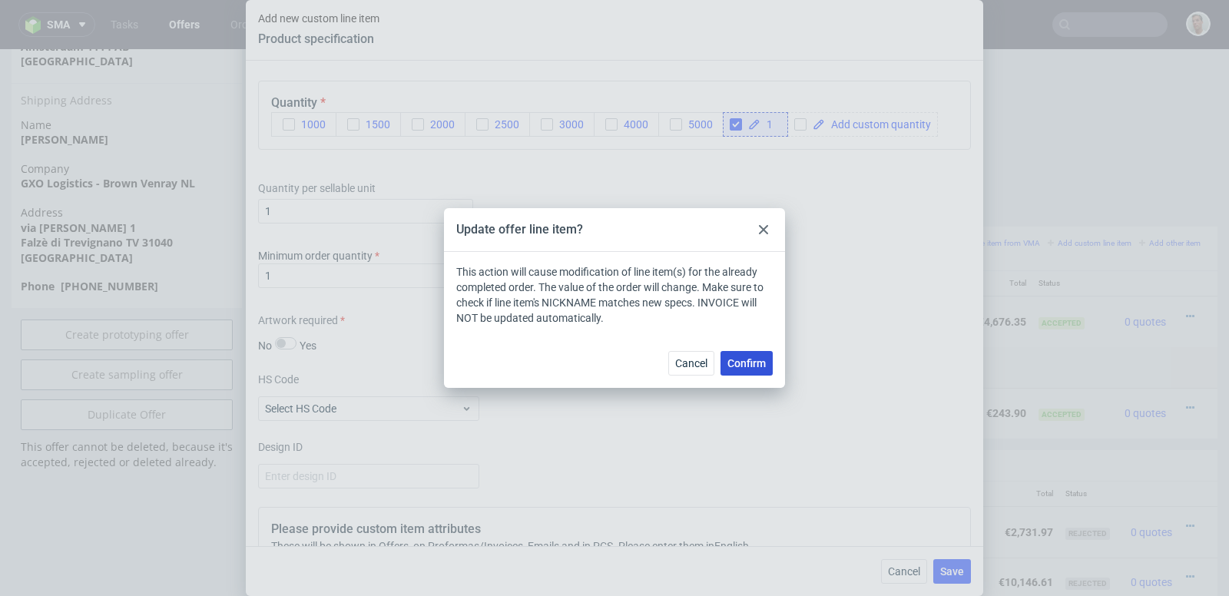
click at [735, 368] on span "Confirm" at bounding box center [747, 363] width 38 height 11
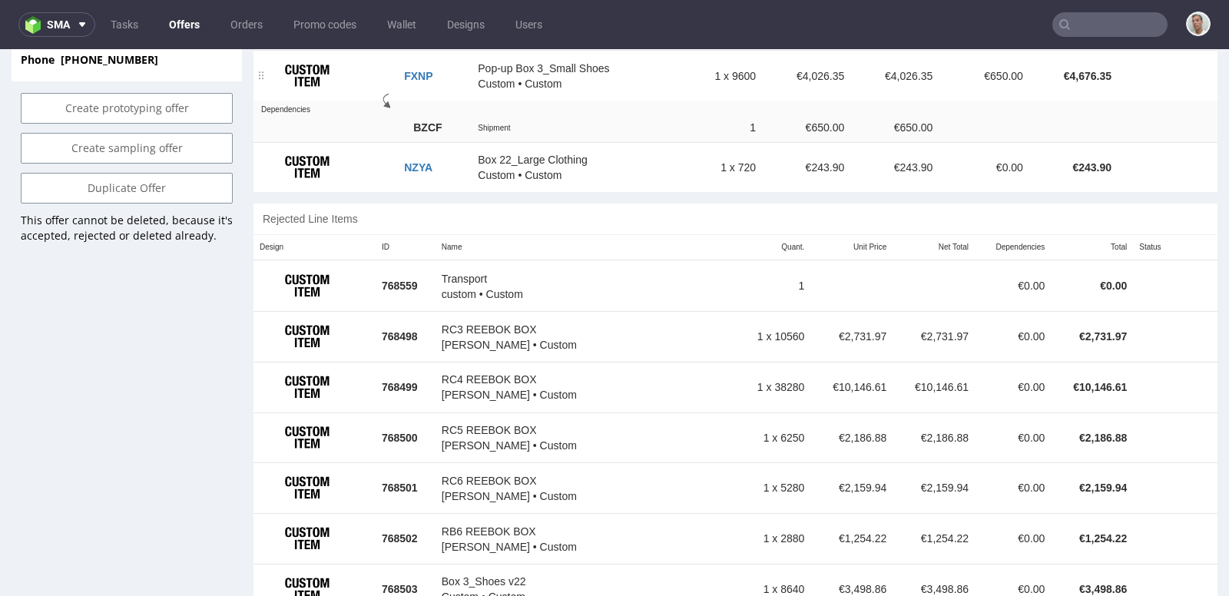
scroll to position [990, 0]
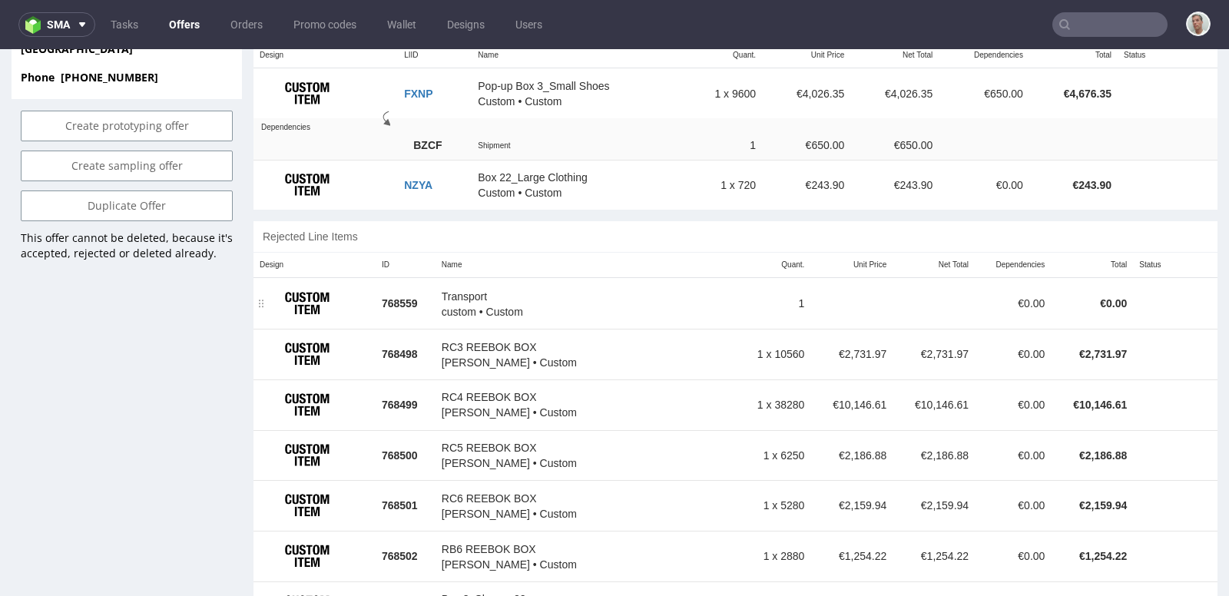
click at [1175, 283] on td at bounding box center [1182, 303] width 15 height 51
click at [542, 303] on div "Transport custom • Custom" at bounding box center [586, 303] width 289 height 31
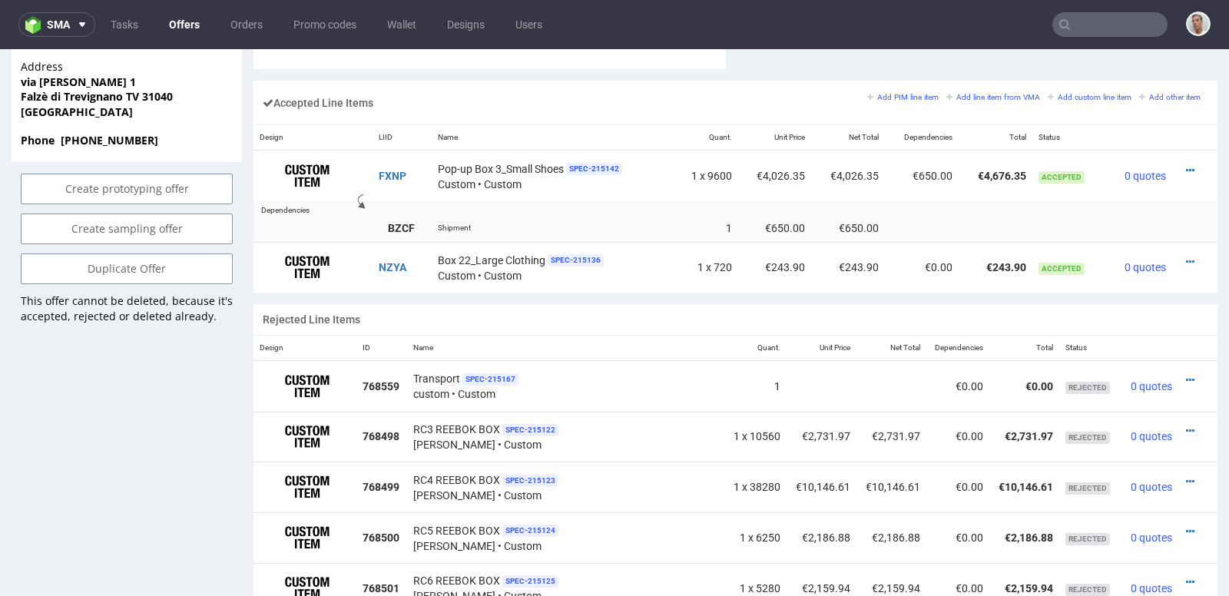
scroll to position [933, 0]
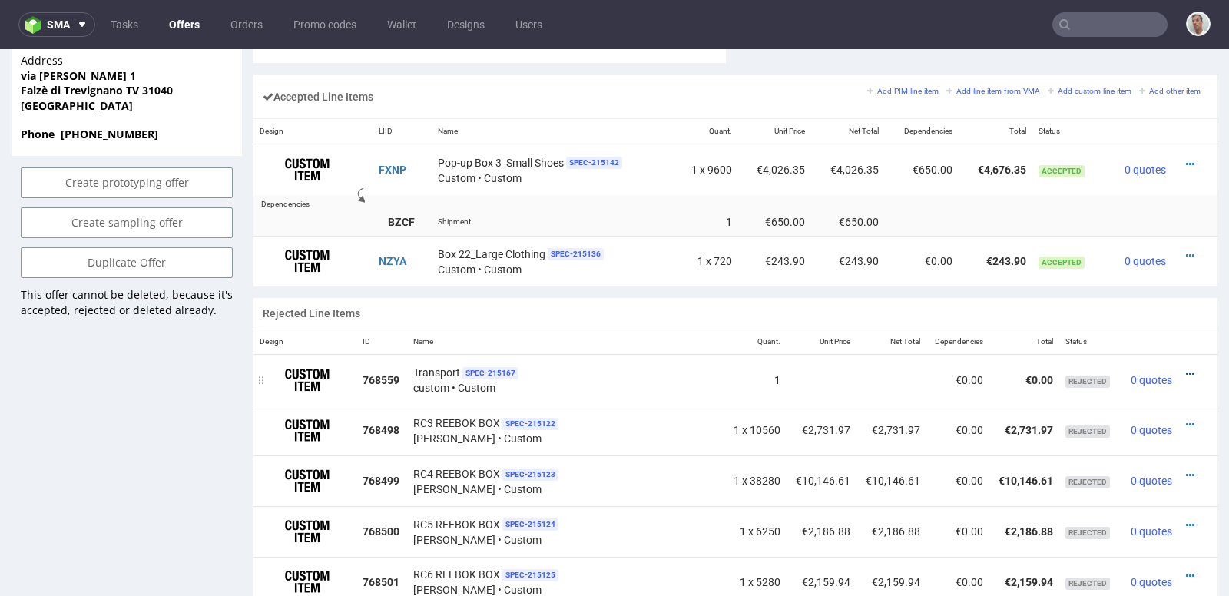
click at [1186, 369] on icon at bounding box center [1190, 374] width 8 height 11
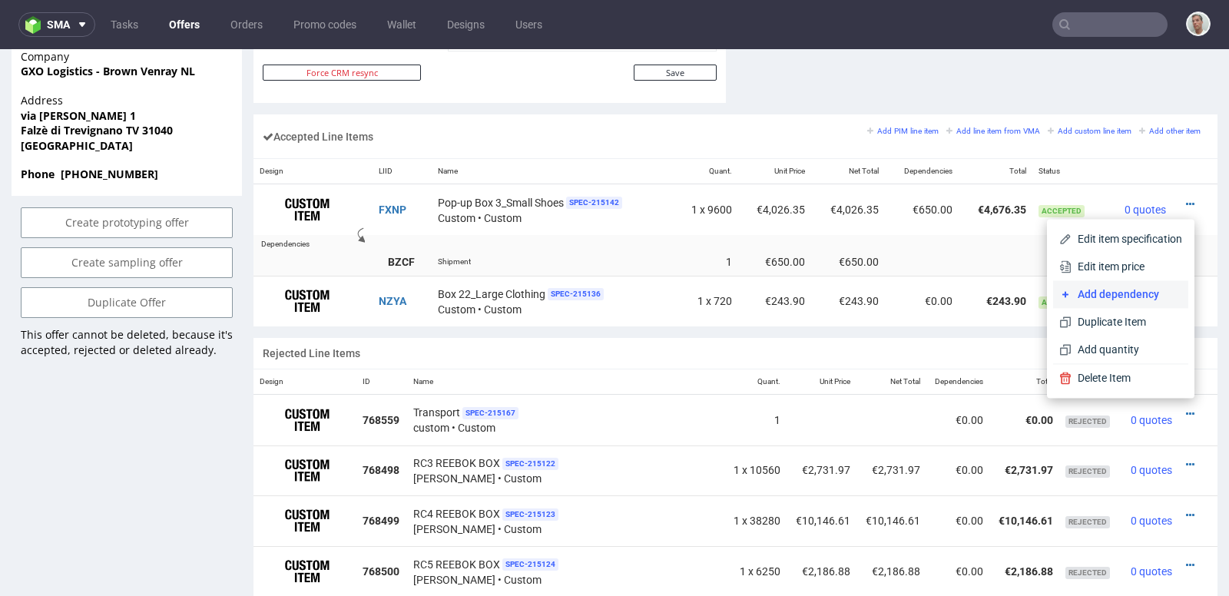
scroll to position [890, 0]
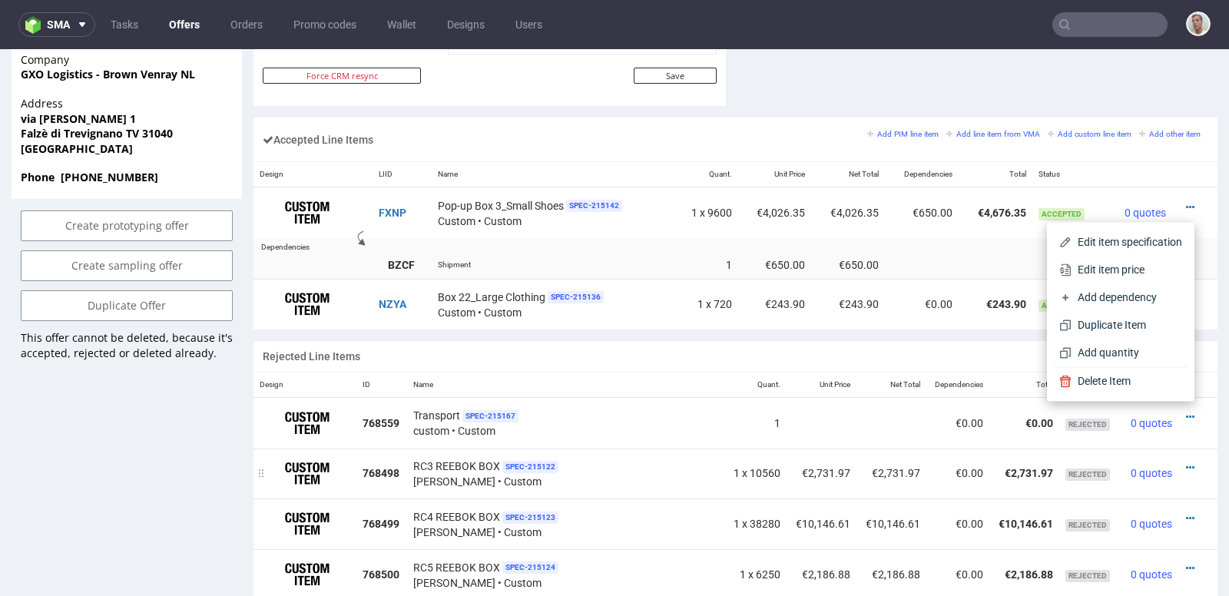
click at [1185, 460] on div at bounding box center [1194, 467] width 18 height 15
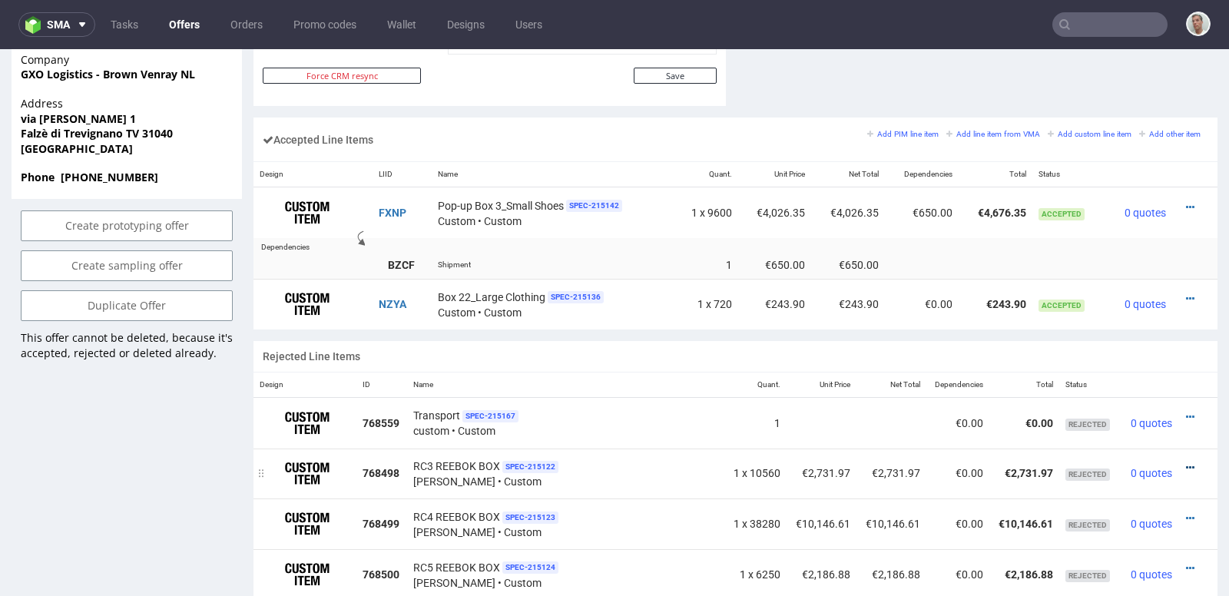
click at [1186, 462] on icon at bounding box center [1190, 467] width 8 height 11
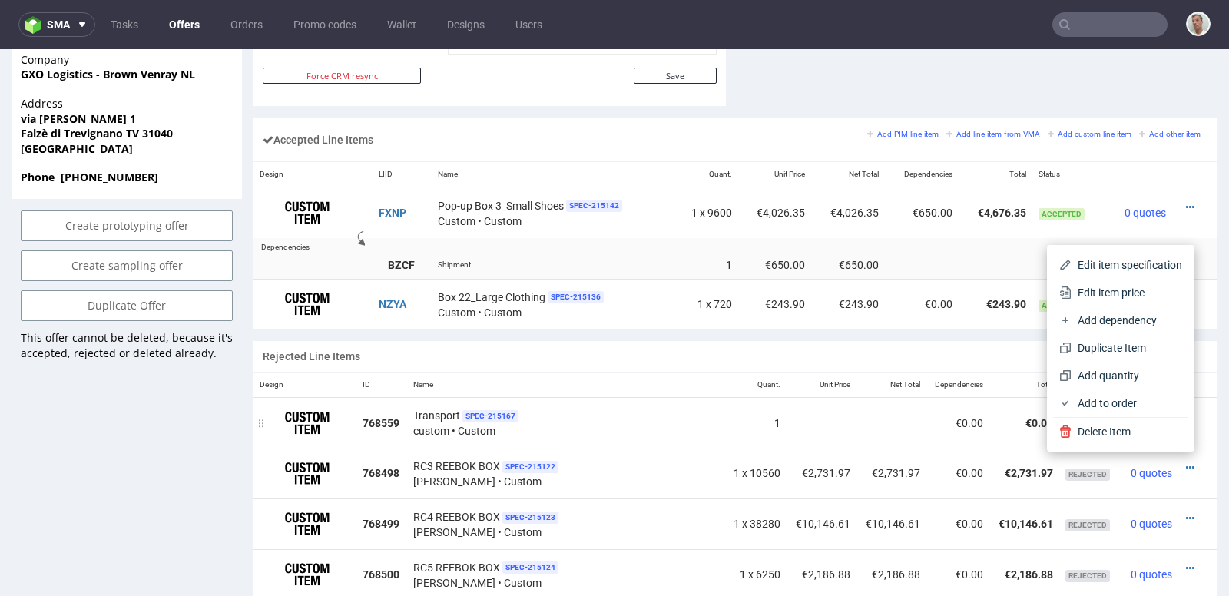
click at [857, 397] on td at bounding box center [892, 422] width 70 height 51
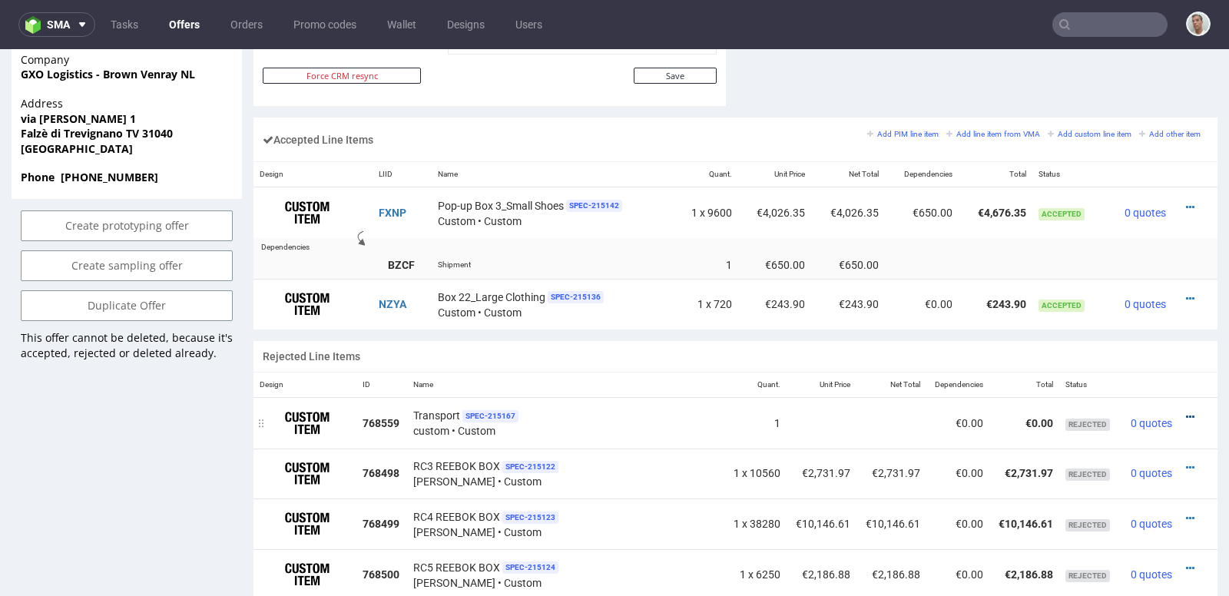
click at [1186, 412] on icon at bounding box center [1190, 417] width 8 height 11
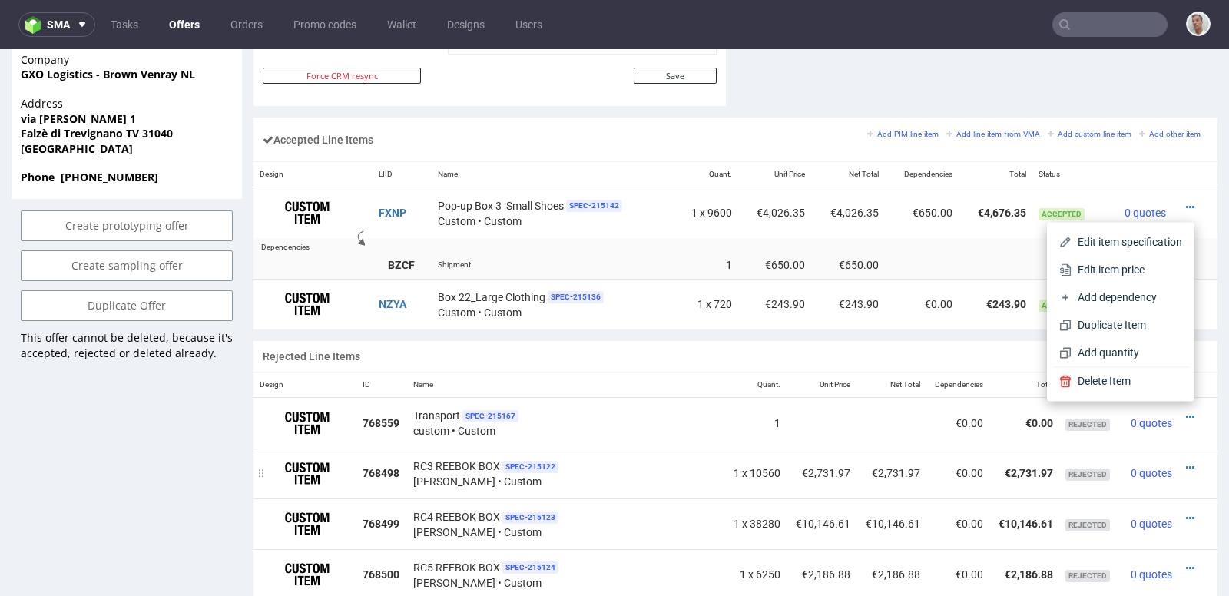
click at [1179, 453] on td at bounding box center [1198, 474] width 39 height 51
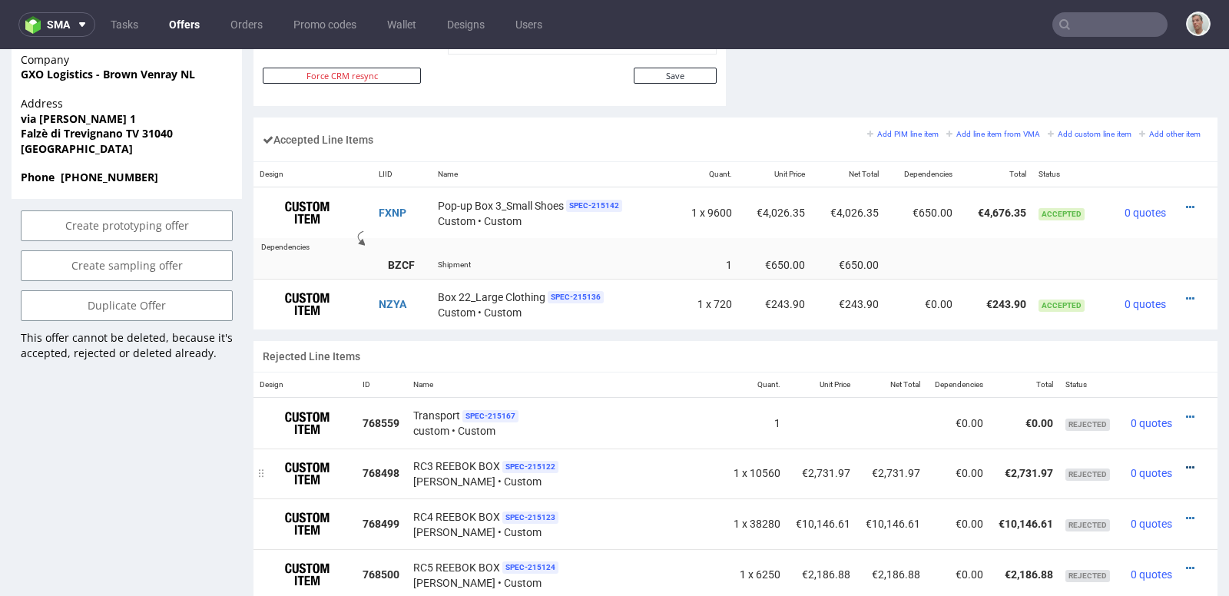
click at [1186, 462] on icon at bounding box center [1190, 467] width 8 height 11
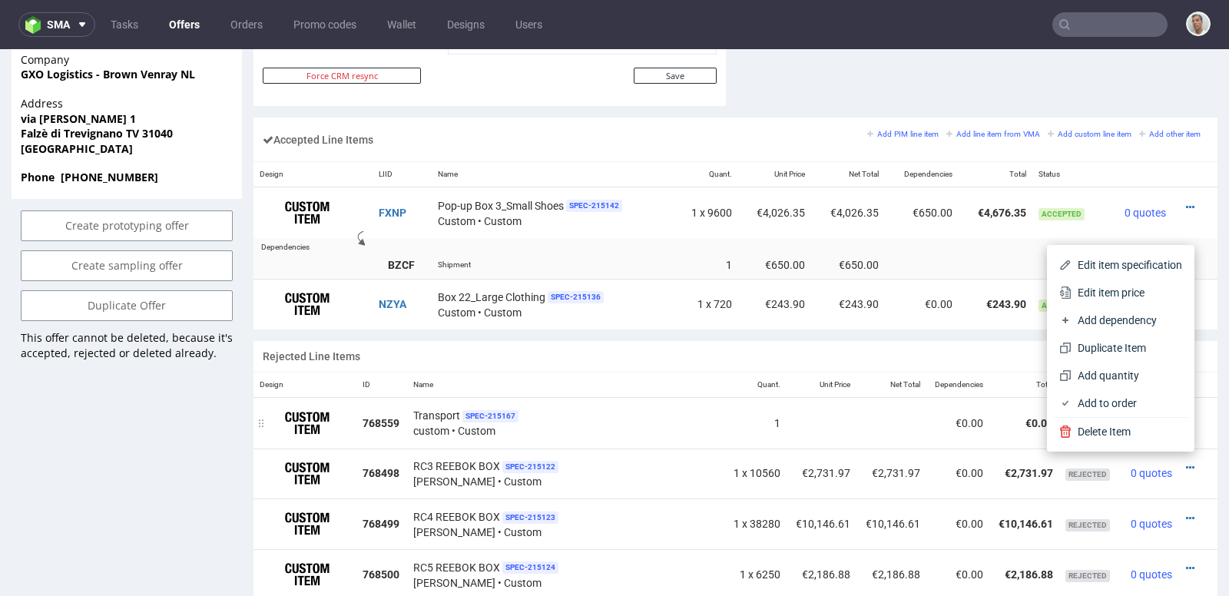
click at [1192, 426] on td at bounding box center [1198, 422] width 39 height 51
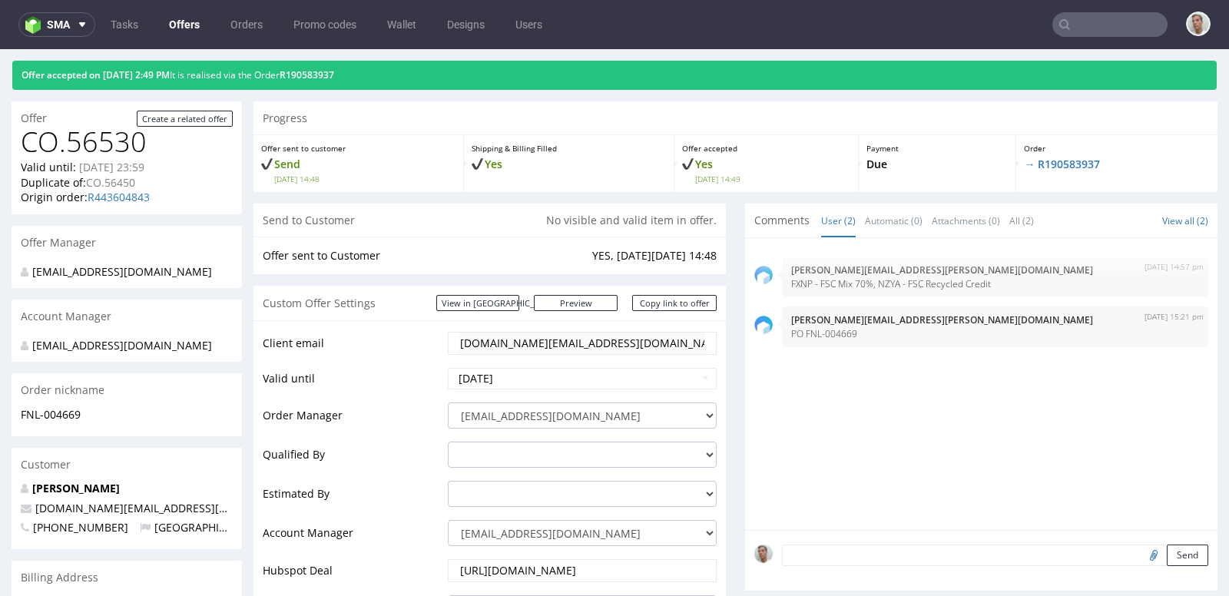
scroll to position [0, 0]
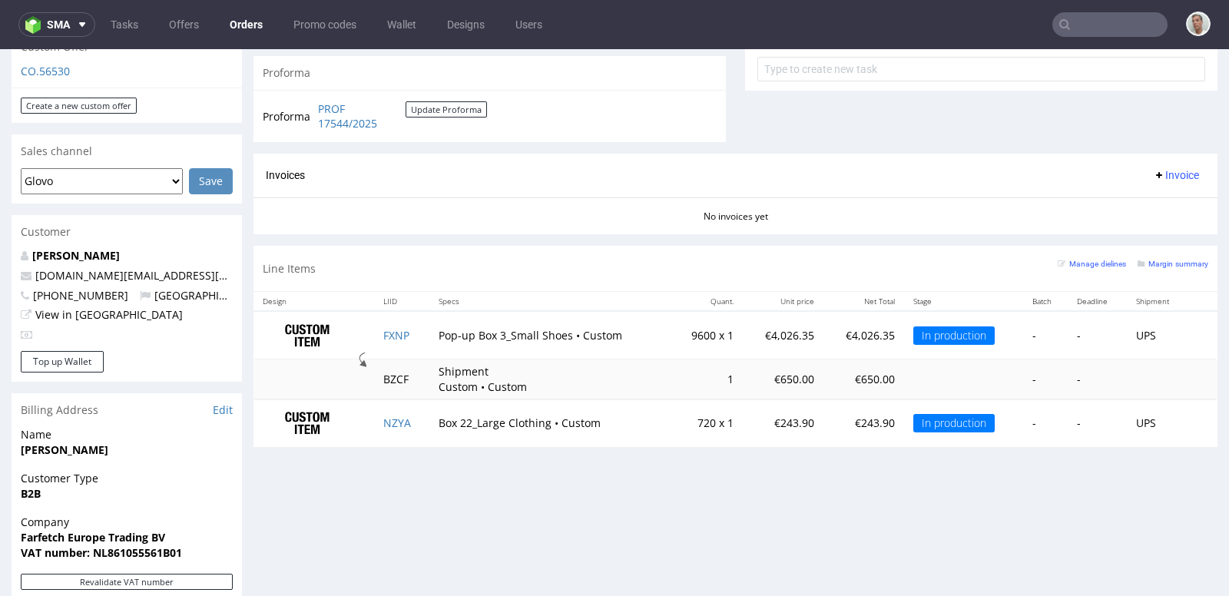
scroll to position [571, 0]
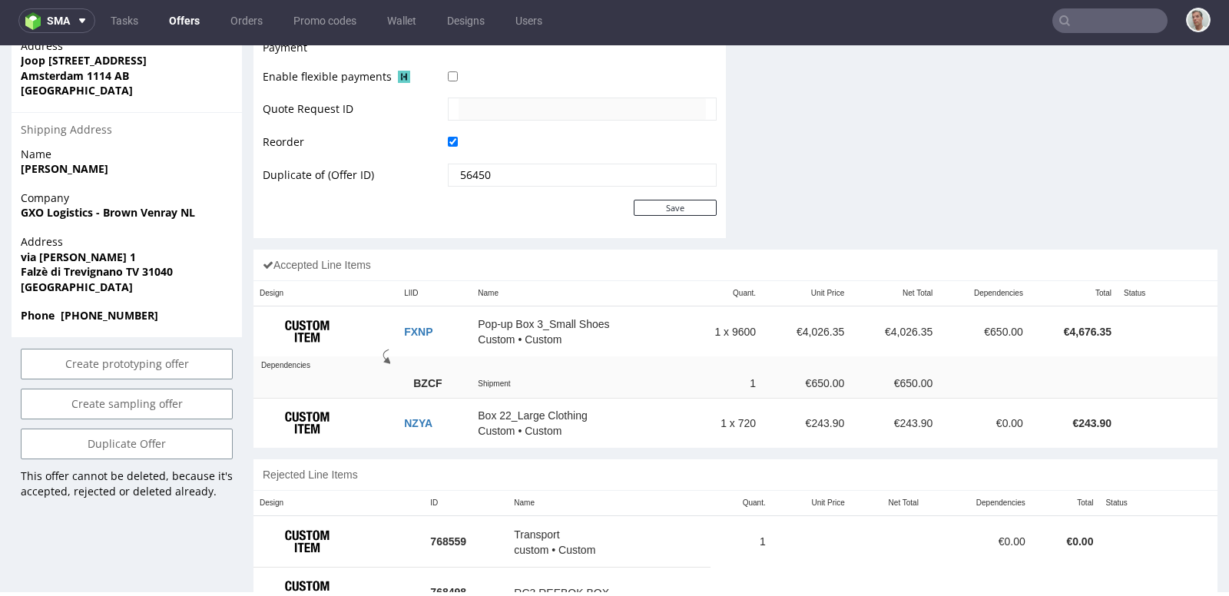
scroll to position [797, 0]
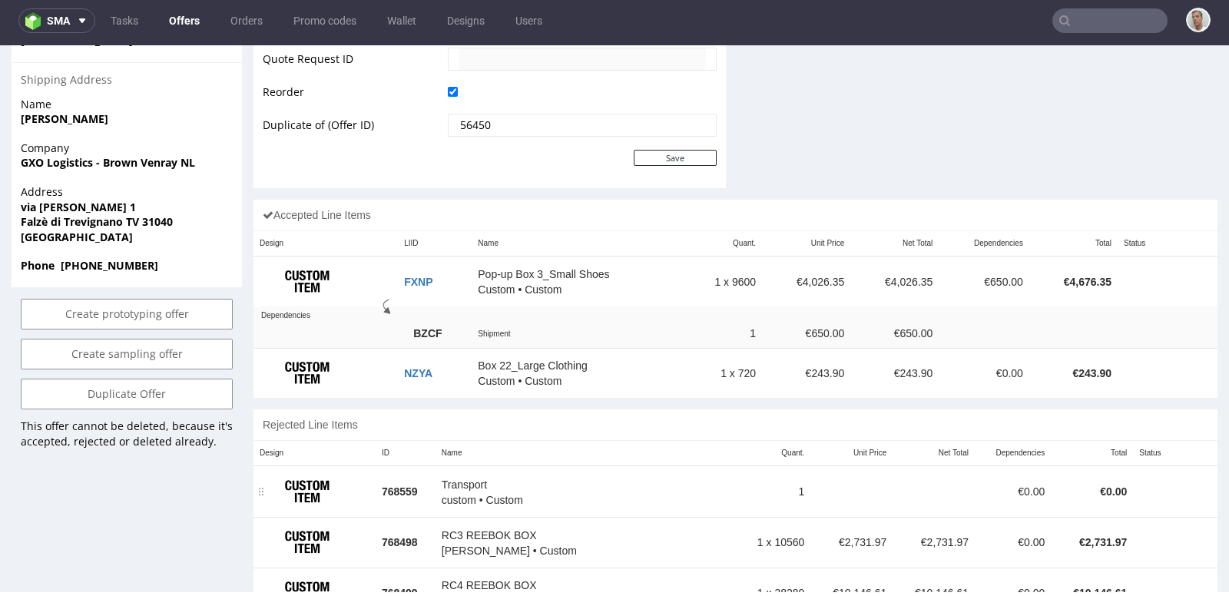
click at [1175, 482] on td at bounding box center [1182, 491] width 15 height 51
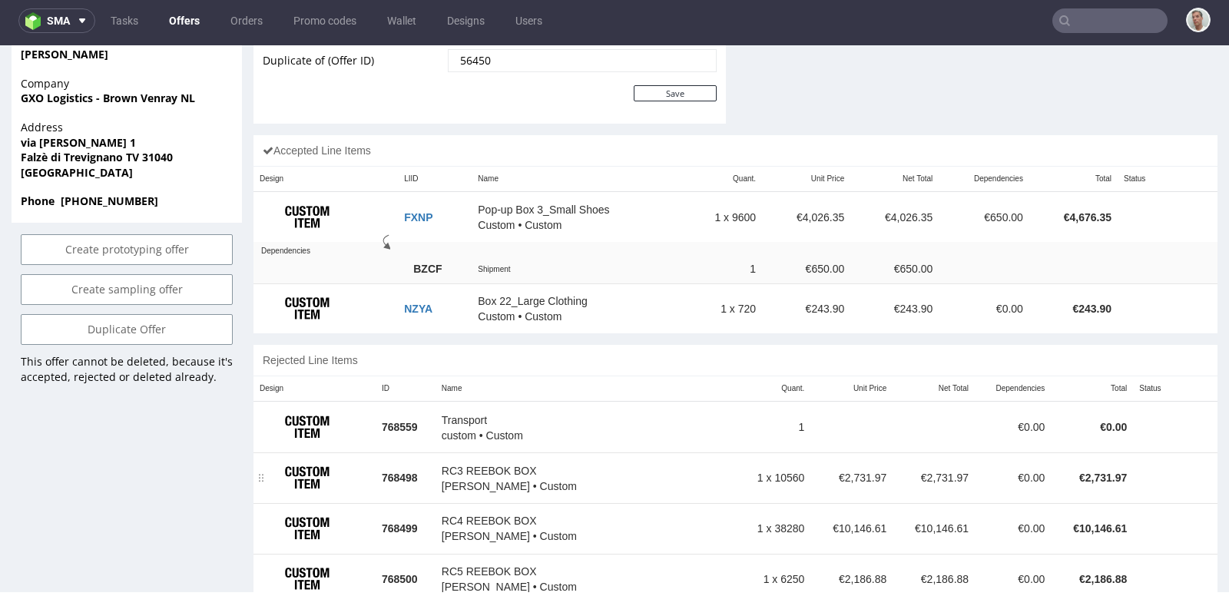
scroll to position [864, 0]
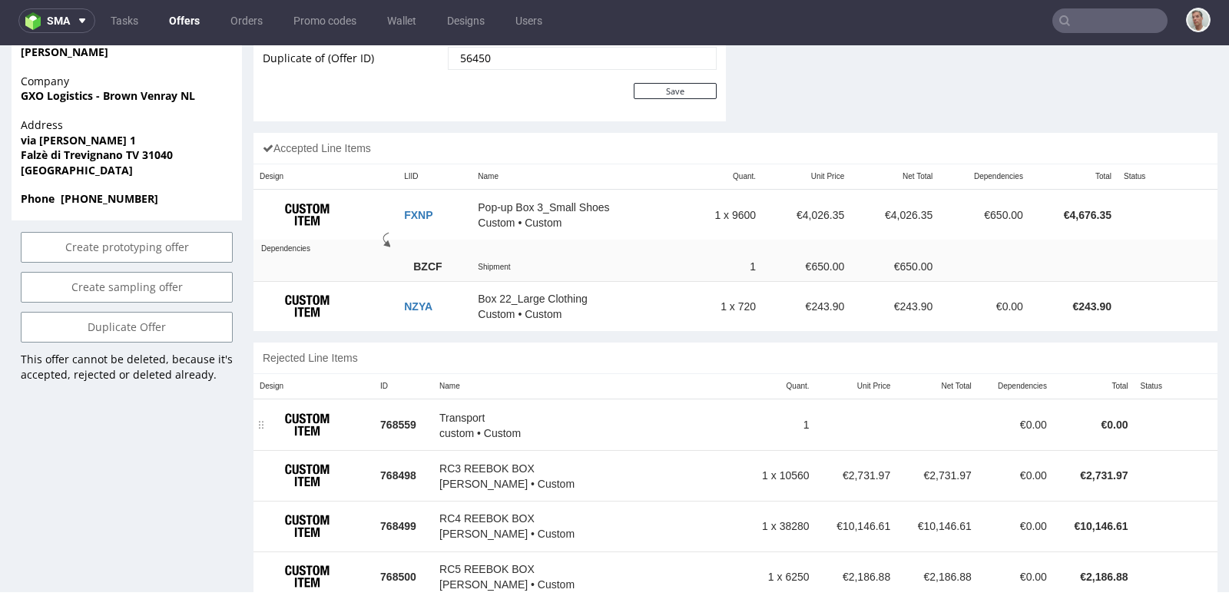
click at [1159, 426] on td at bounding box center [1155, 424] width 41 height 51
click at [1156, 411] on td at bounding box center [1154, 424] width 42 height 51
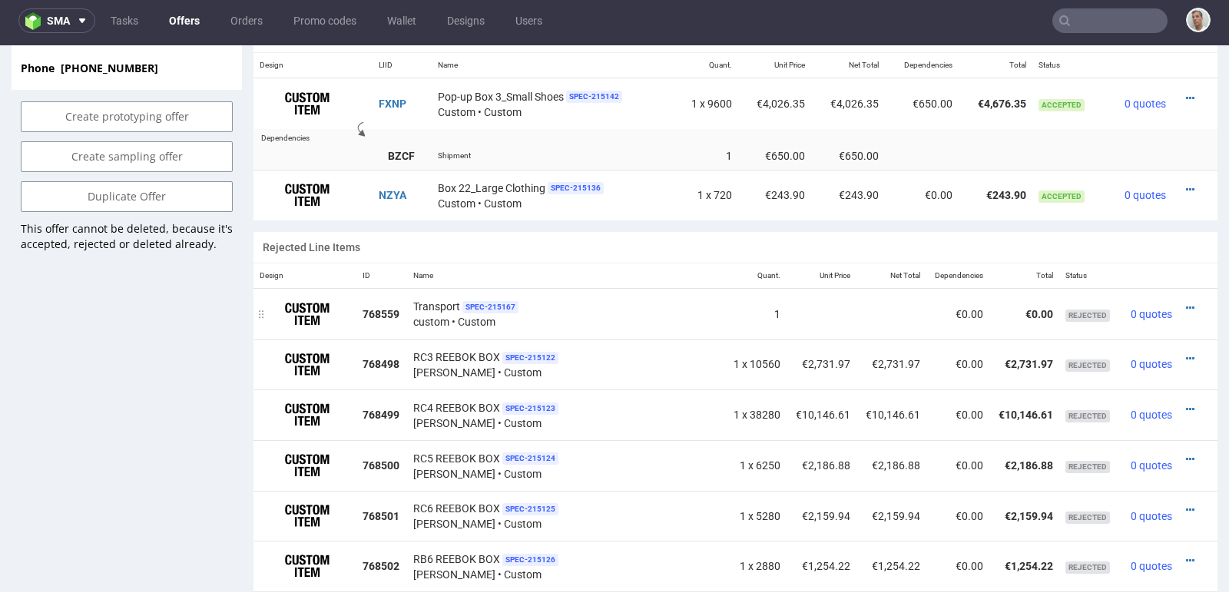
scroll to position [996, 0]
click at [1186, 301] on icon at bounding box center [1190, 306] width 8 height 11
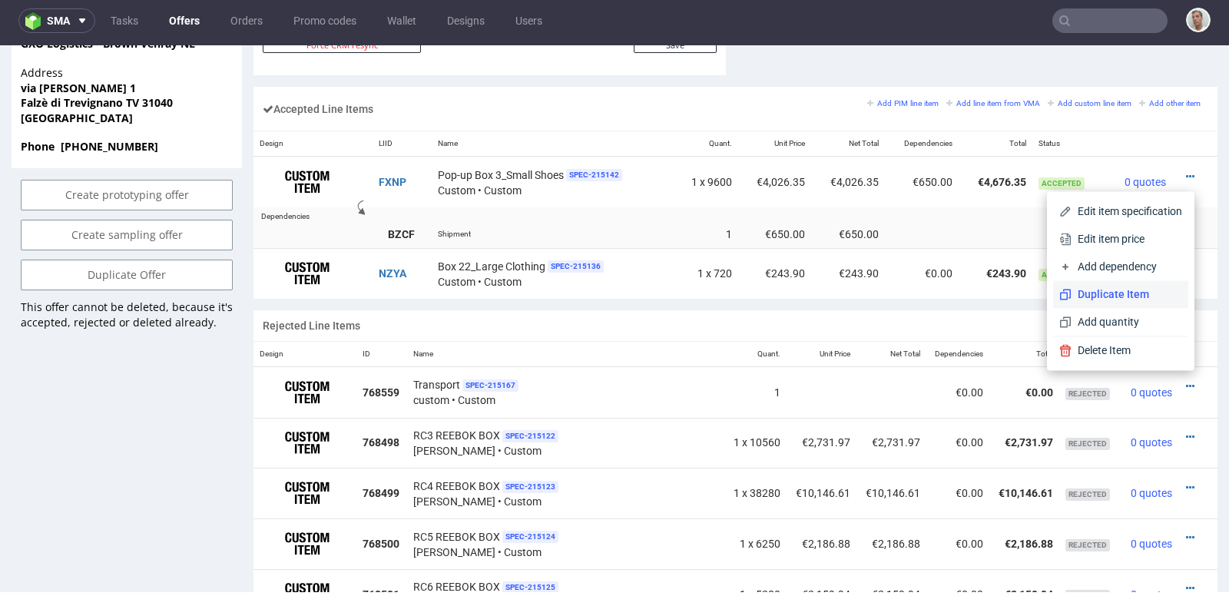
scroll to position [915, 0]
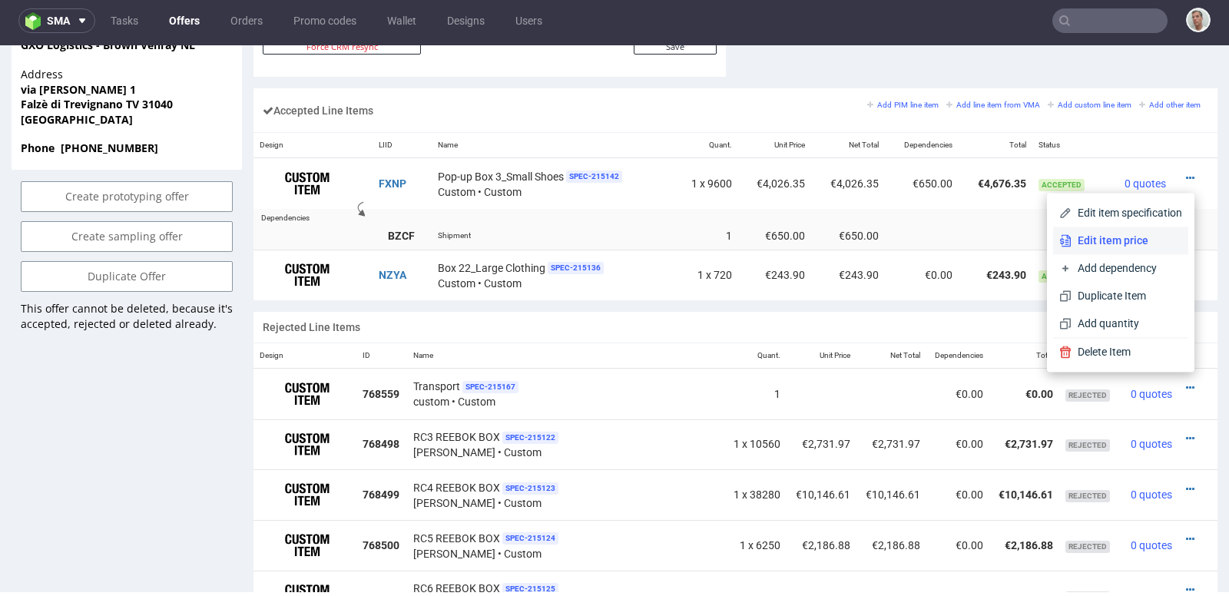
click at [1145, 242] on span "Edit item price" at bounding box center [1127, 240] width 111 height 15
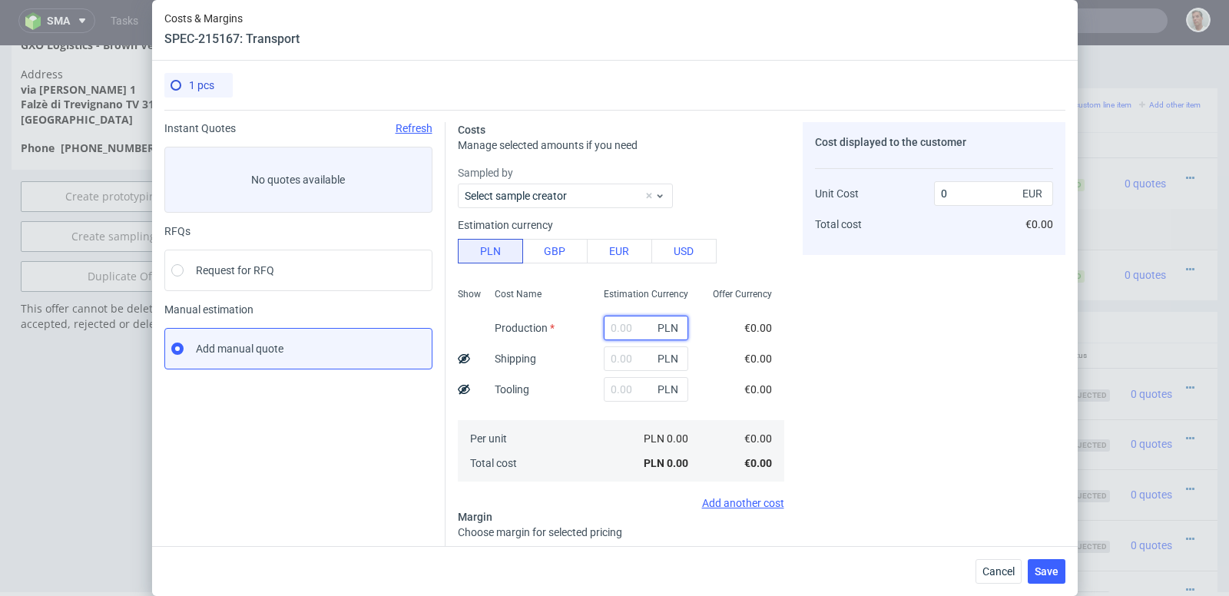
click at [618, 327] on input "text" at bounding box center [646, 328] width 85 height 25
type input "650"
type input "153.23"
type input "650"
click at [618, 253] on button "EUR" at bounding box center [619, 251] width 65 height 25
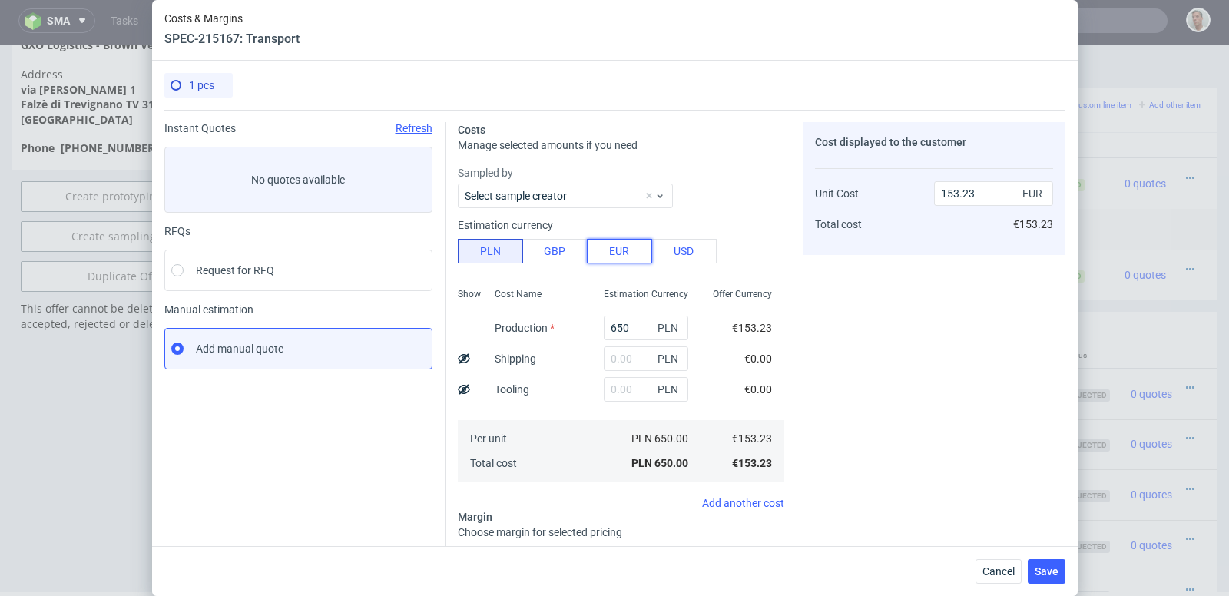
type input "650"
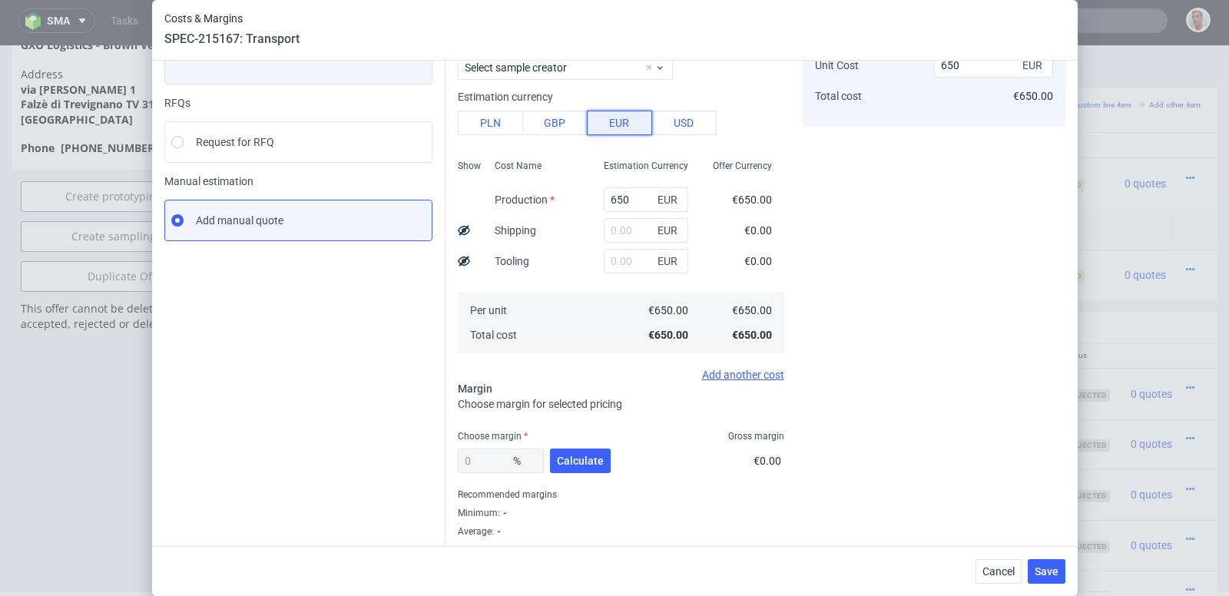
scroll to position [148, 0]
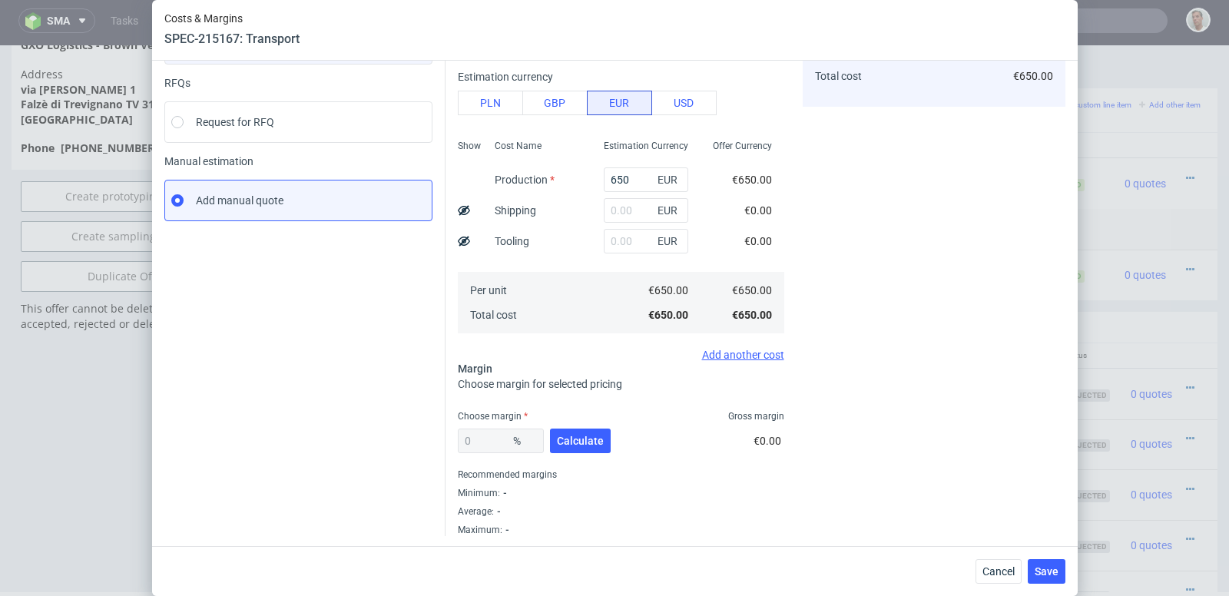
click at [485, 449] on div "0 %" at bounding box center [501, 441] width 86 height 25
click at [484, 444] on div "0 %" at bounding box center [501, 441] width 86 height 25
click at [605, 445] on button "Calculate" at bounding box center [580, 441] width 61 height 25
type input "42.25"
type input "1125.54"
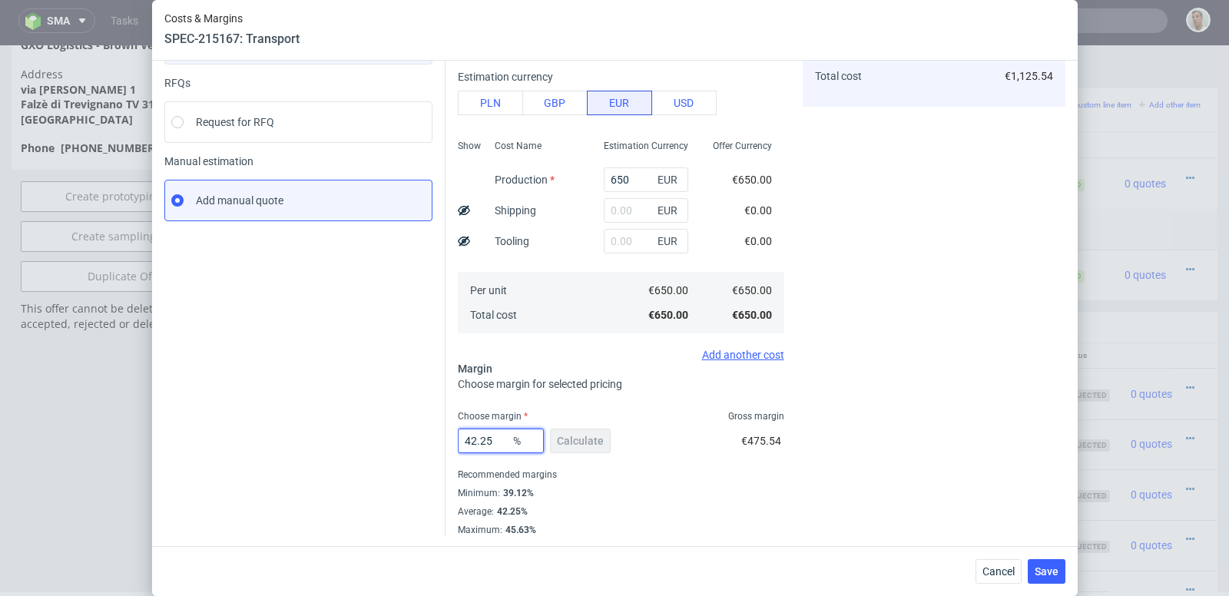
click at [496, 439] on input "42.25" at bounding box center [501, 441] width 86 height 25
type input "0"
type input "650"
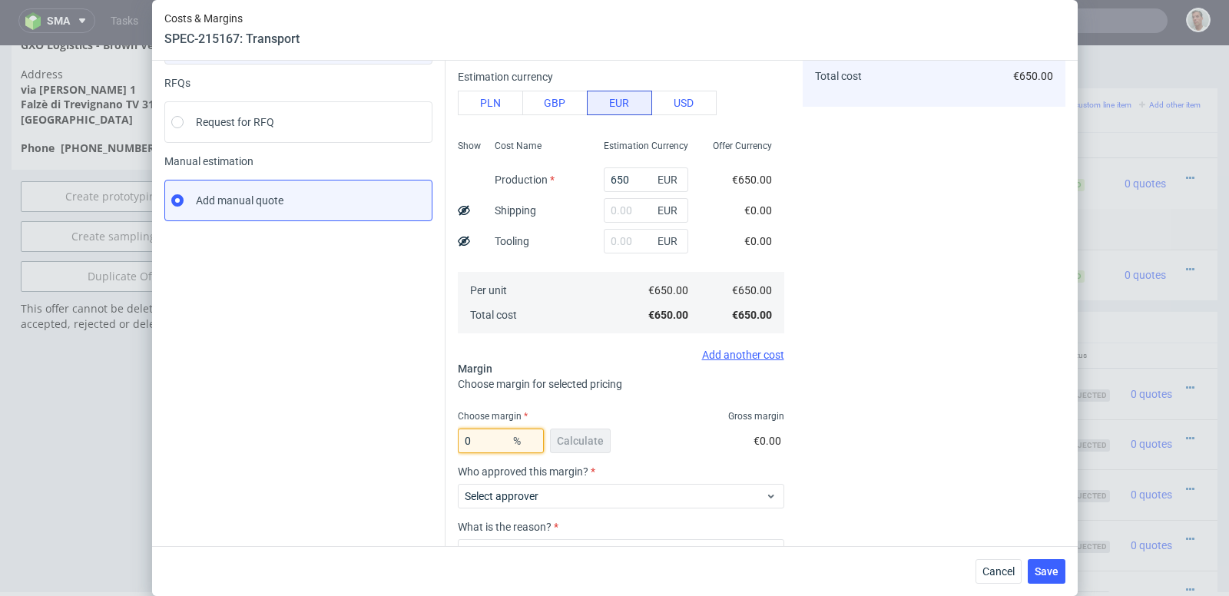
type input "0"
click at [675, 450] on div "0 % Calculate €0.00" at bounding box center [621, 444] width 327 height 43
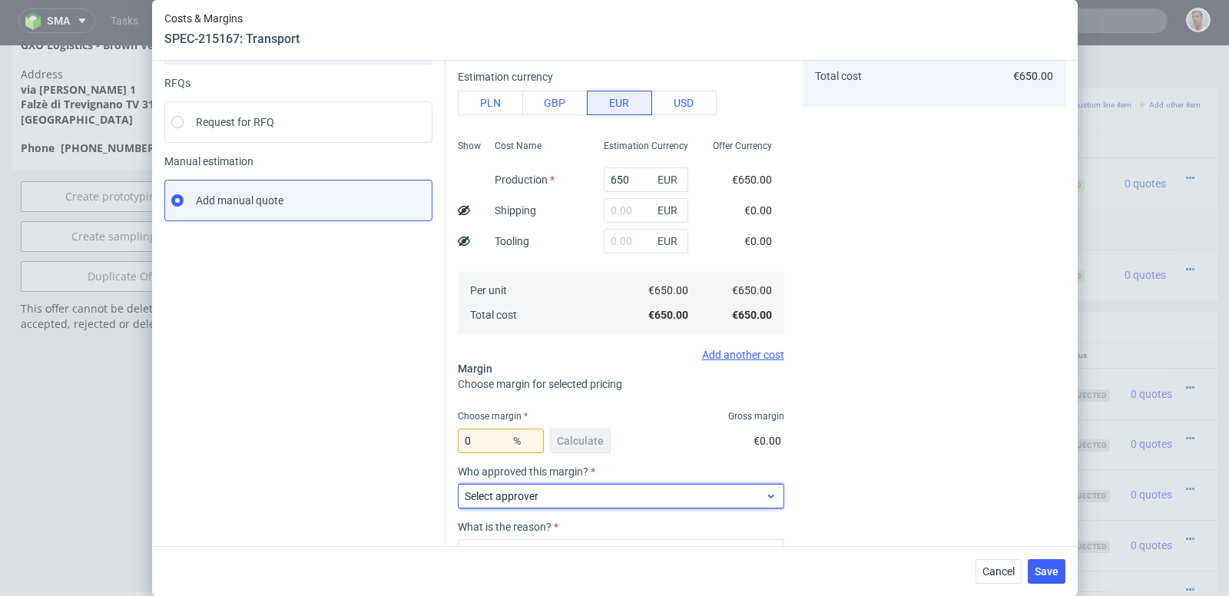
click at [695, 492] on span "Select approver" at bounding box center [615, 496] width 301 height 15
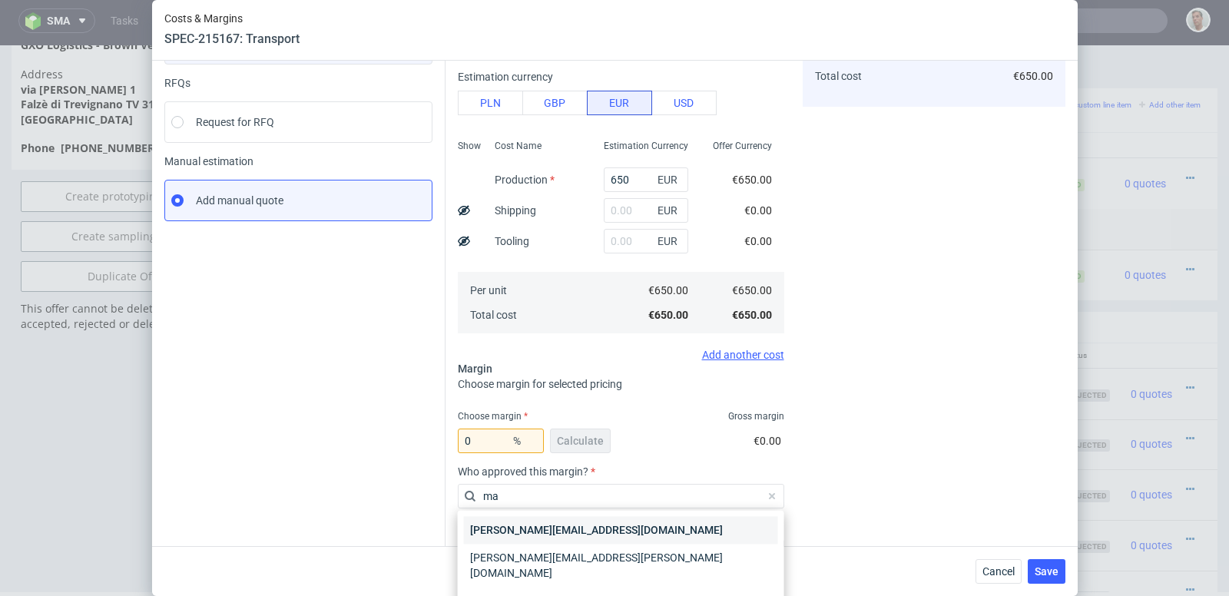
type input "ma"
click at [660, 535] on div "maciej.wozniczko@packhelp.com" at bounding box center [621, 530] width 314 height 28
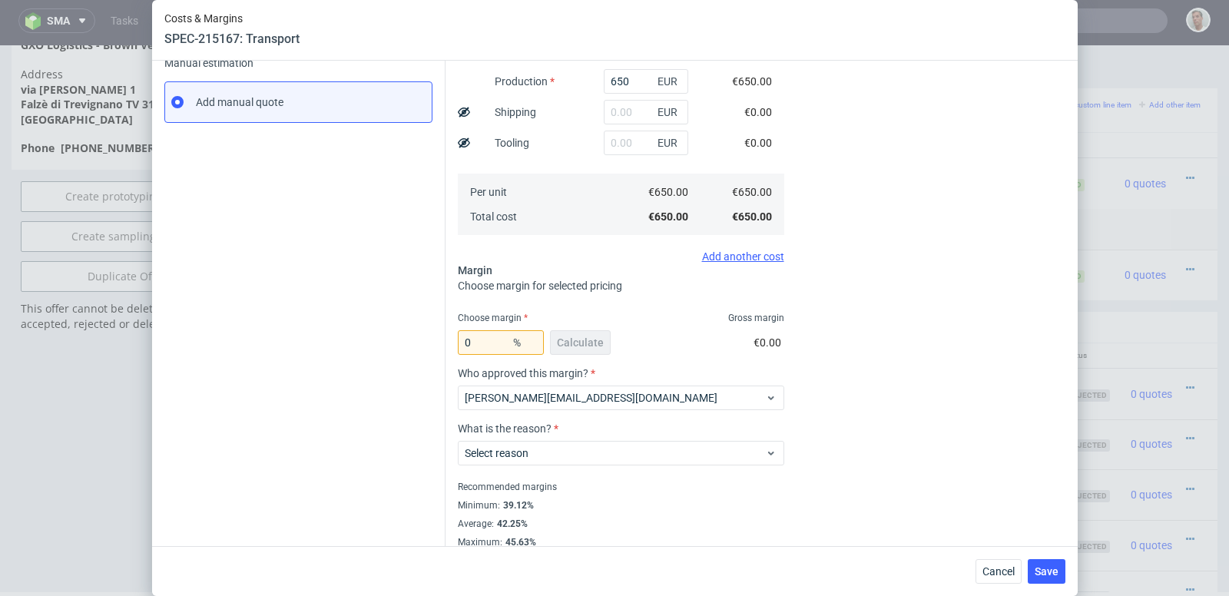
scroll to position [248, 0]
click at [717, 463] on div "What is the reason? Select reason" at bounding box center [621, 448] width 327 height 55
click at [705, 449] on span "Select reason" at bounding box center [615, 451] width 301 height 15
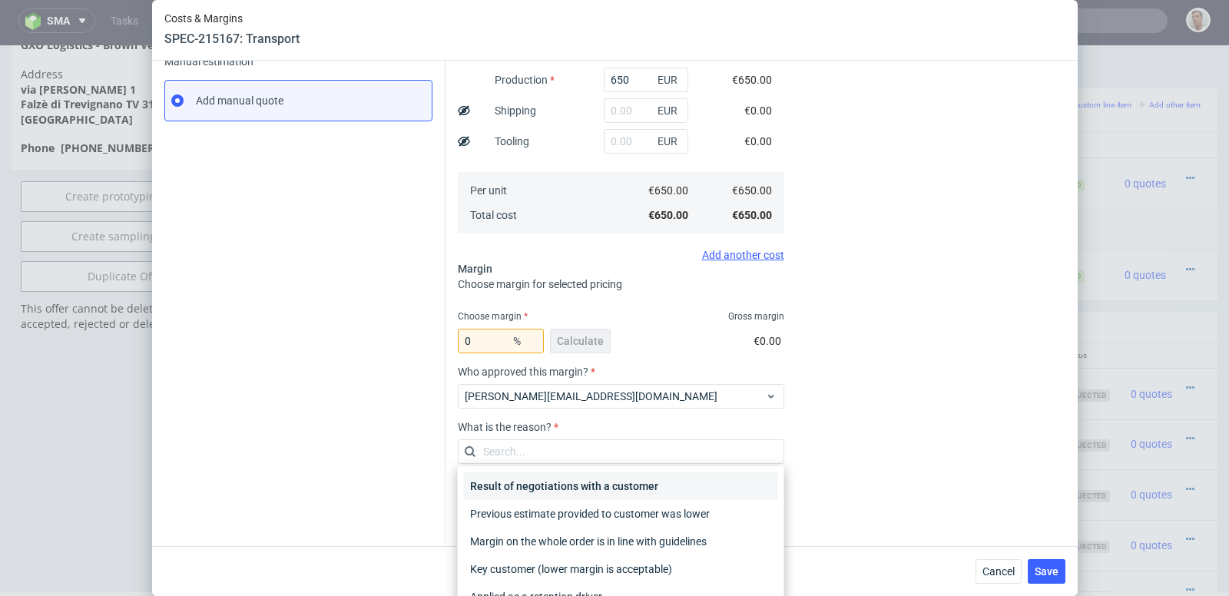
click at [696, 484] on div "Result of negotiations with a customer" at bounding box center [621, 486] width 314 height 28
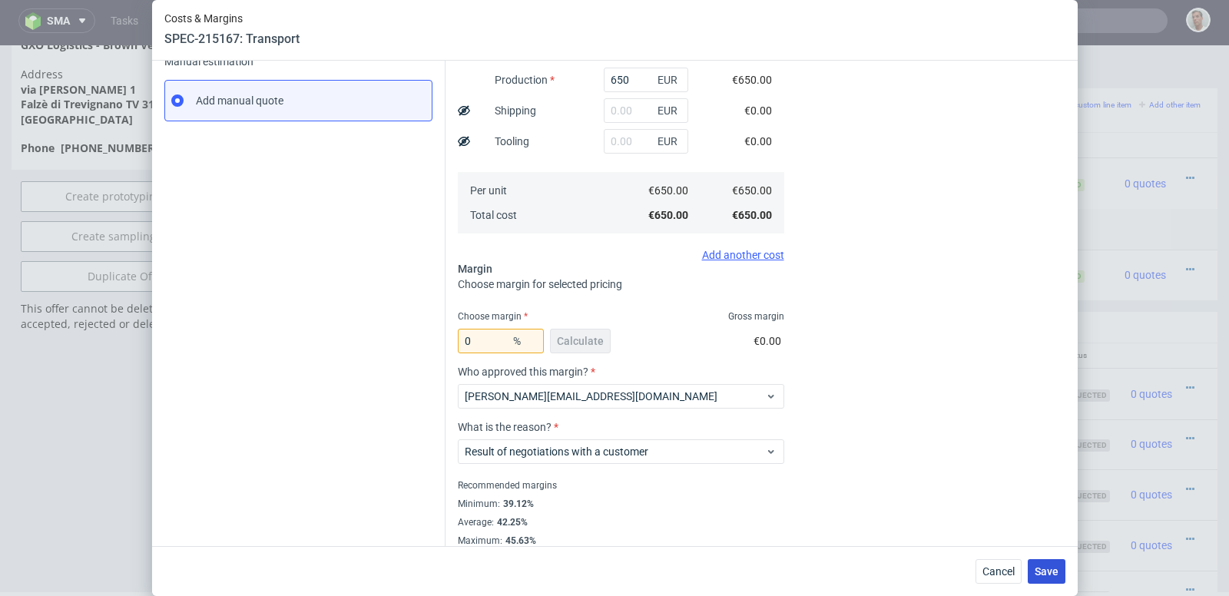
click at [1051, 570] on span "Save" at bounding box center [1047, 571] width 24 height 11
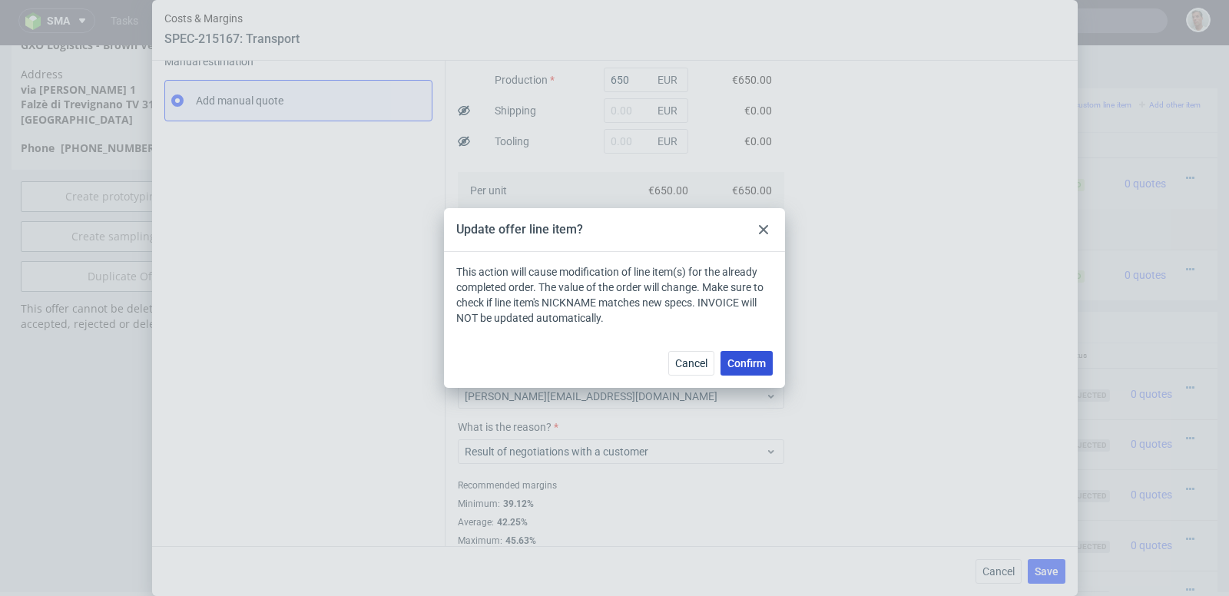
click at [748, 353] on button "Confirm" at bounding box center [747, 363] width 52 height 25
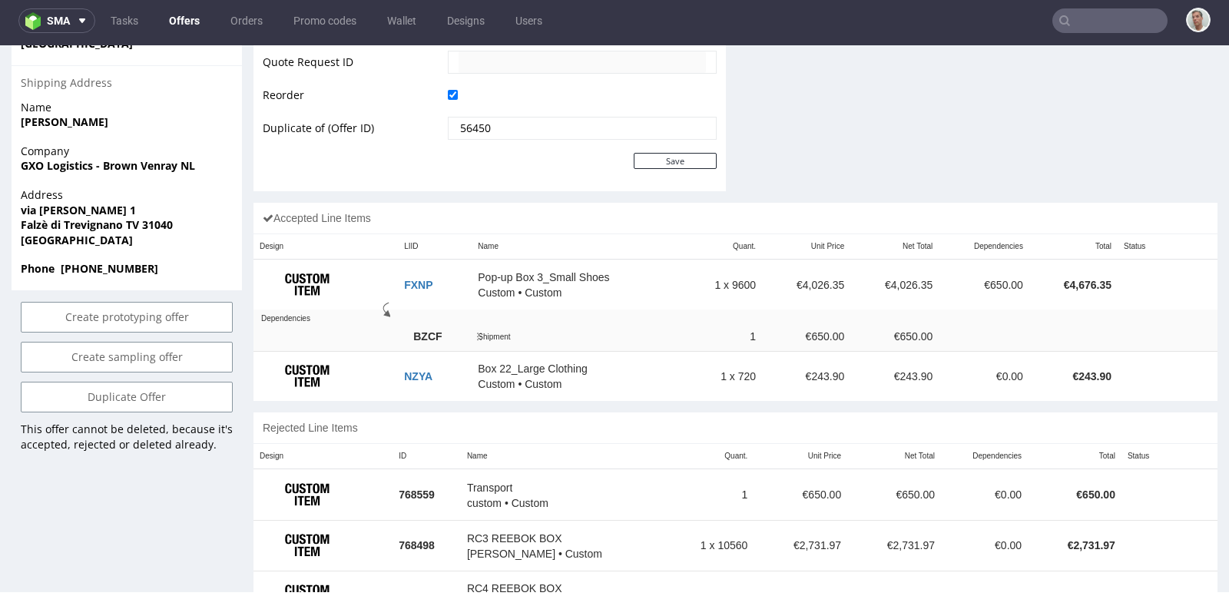
scroll to position [809, 0]
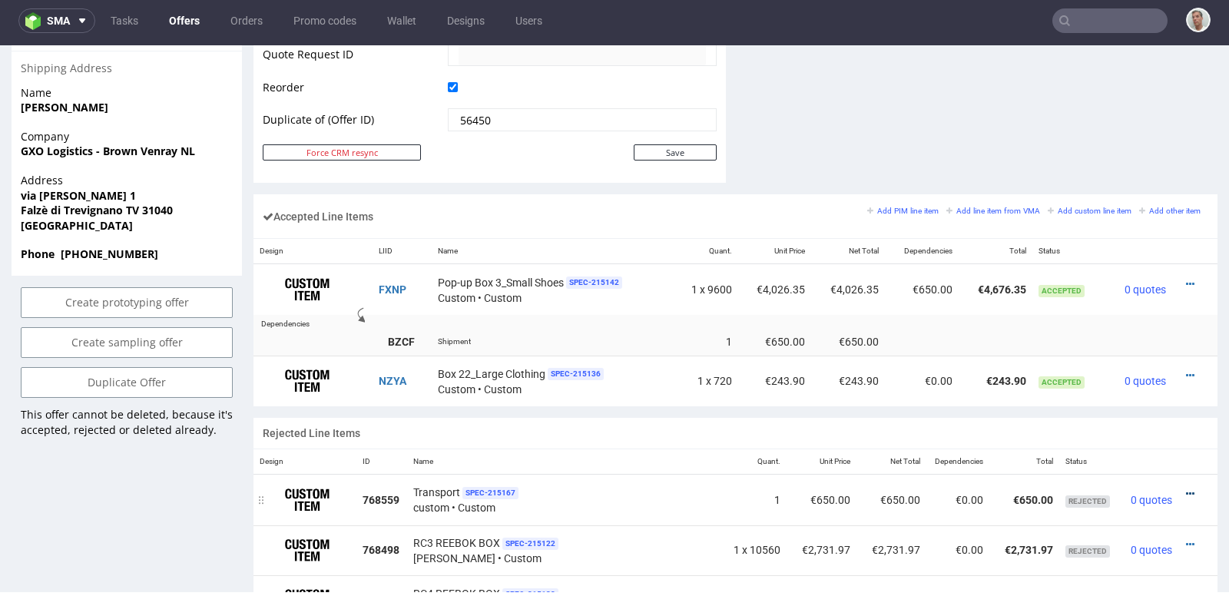
click at [1186, 489] on icon at bounding box center [1190, 494] width 8 height 11
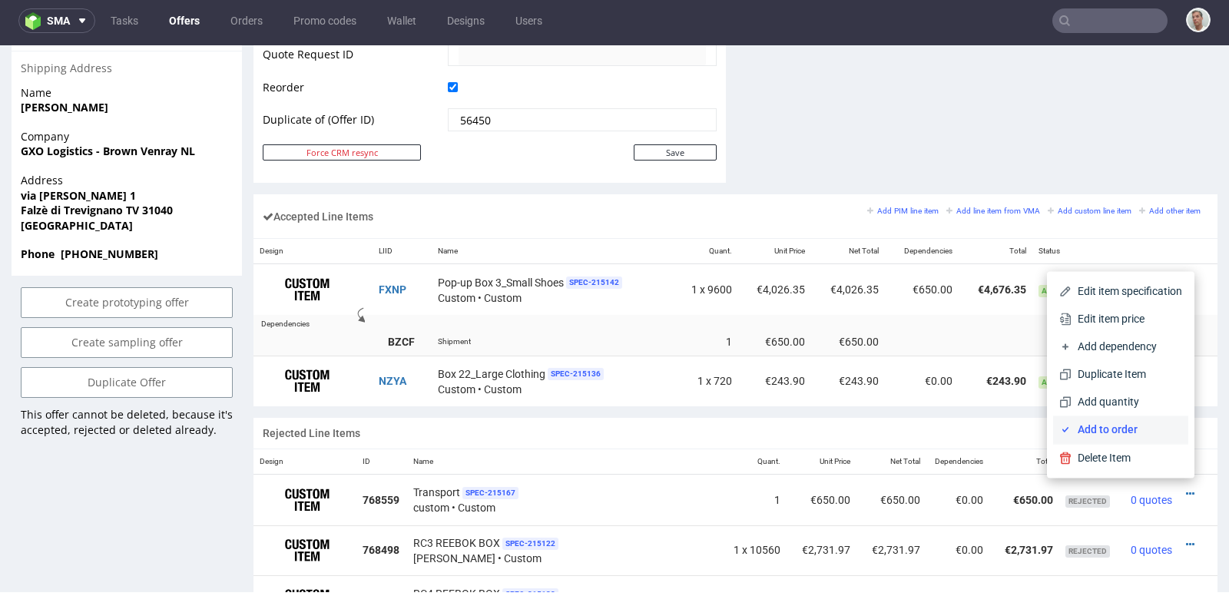
click at [1145, 436] on span "Add to order" at bounding box center [1127, 429] width 111 height 15
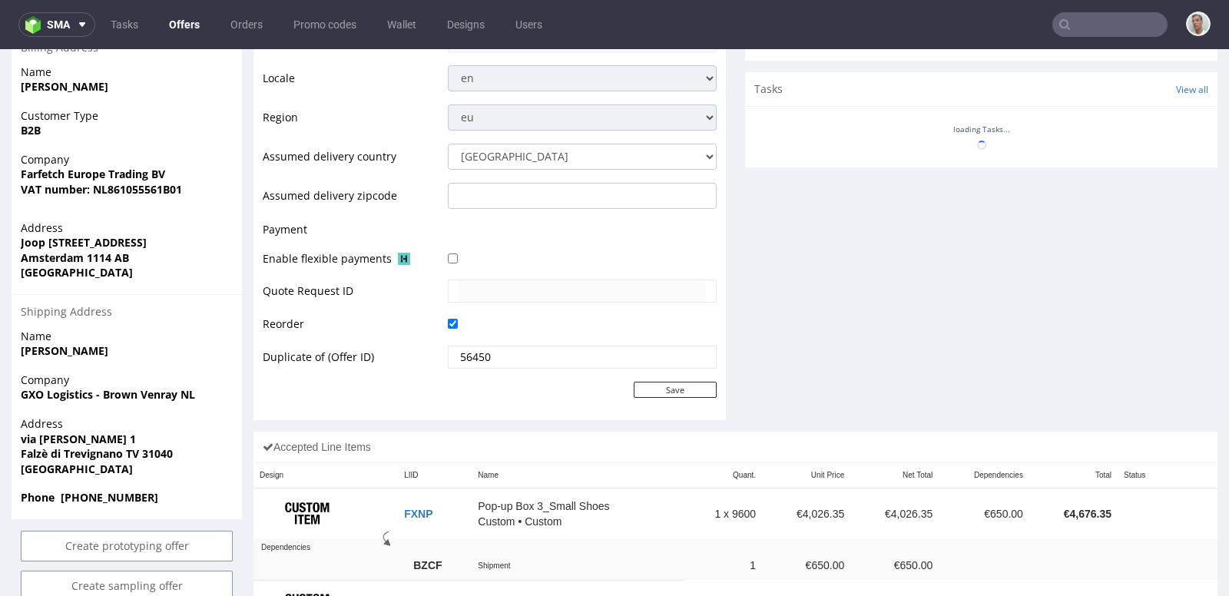
scroll to position [696, 0]
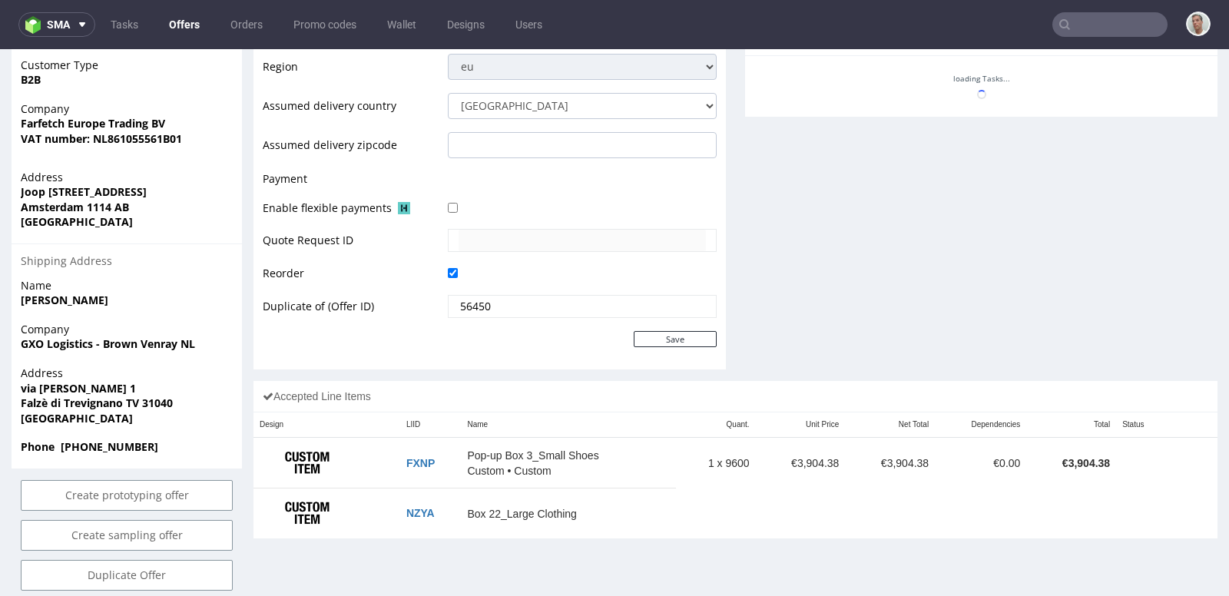
scroll to position [678, 0]
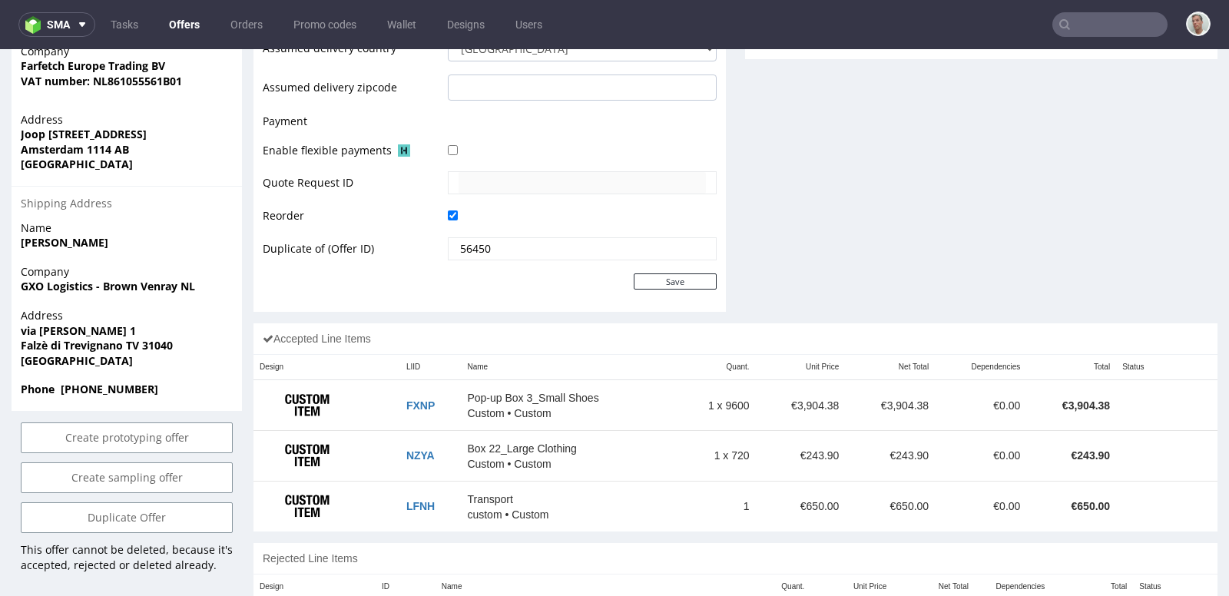
click at [598, 528] on div "Accepted Line Items Design LIID Name Quant. Unit Price Net Total Dependencies T…" at bounding box center [736, 433] width 964 height 220
